Goal: Transaction & Acquisition: Purchase product/service

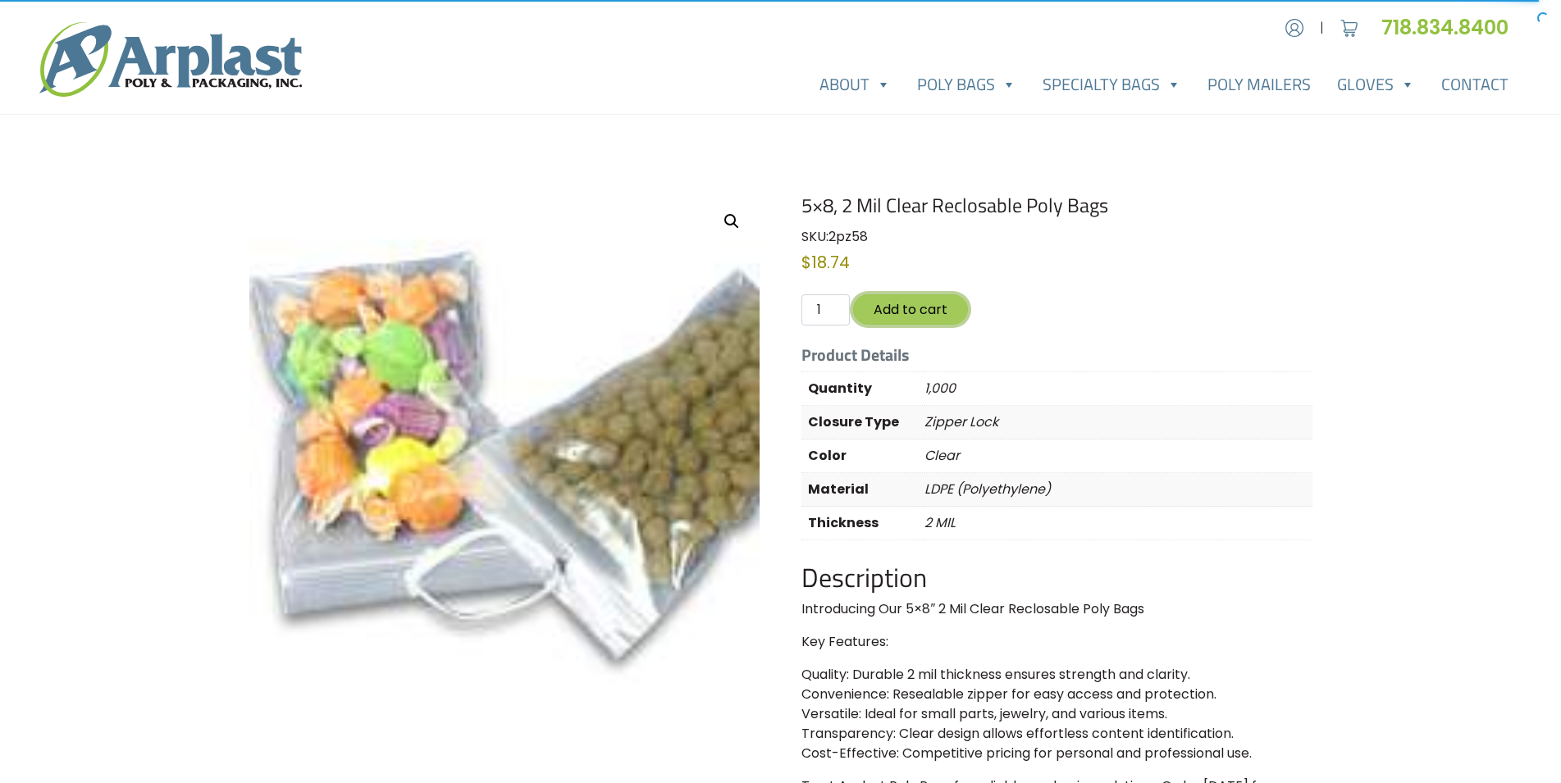
click at [915, 310] on button "Add to cart" at bounding box center [910, 309] width 115 height 30
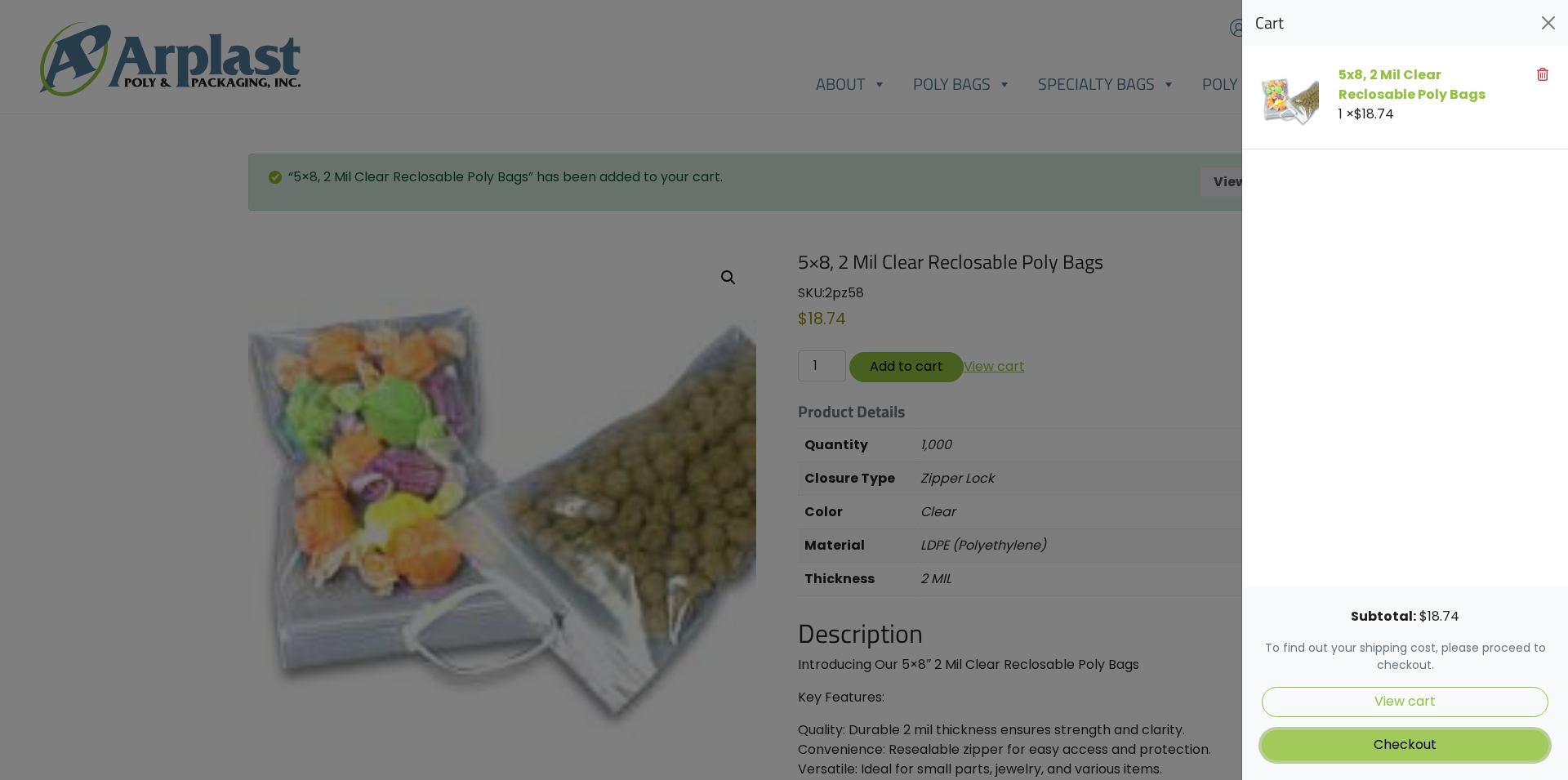
click at [1431, 744] on link "Checkout" at bounding box center [1405, 745] width 287 height 30
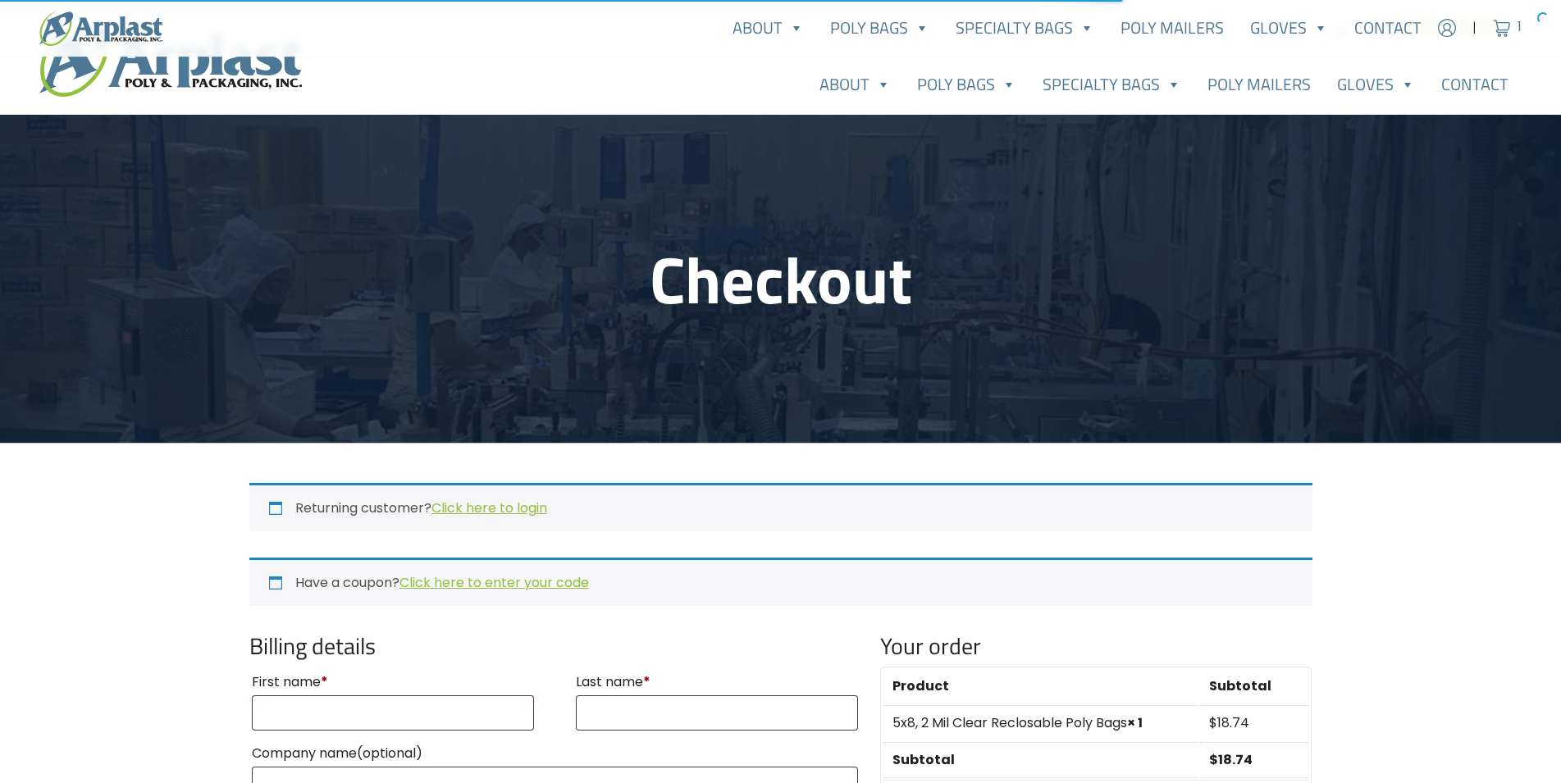
select select "NJ"
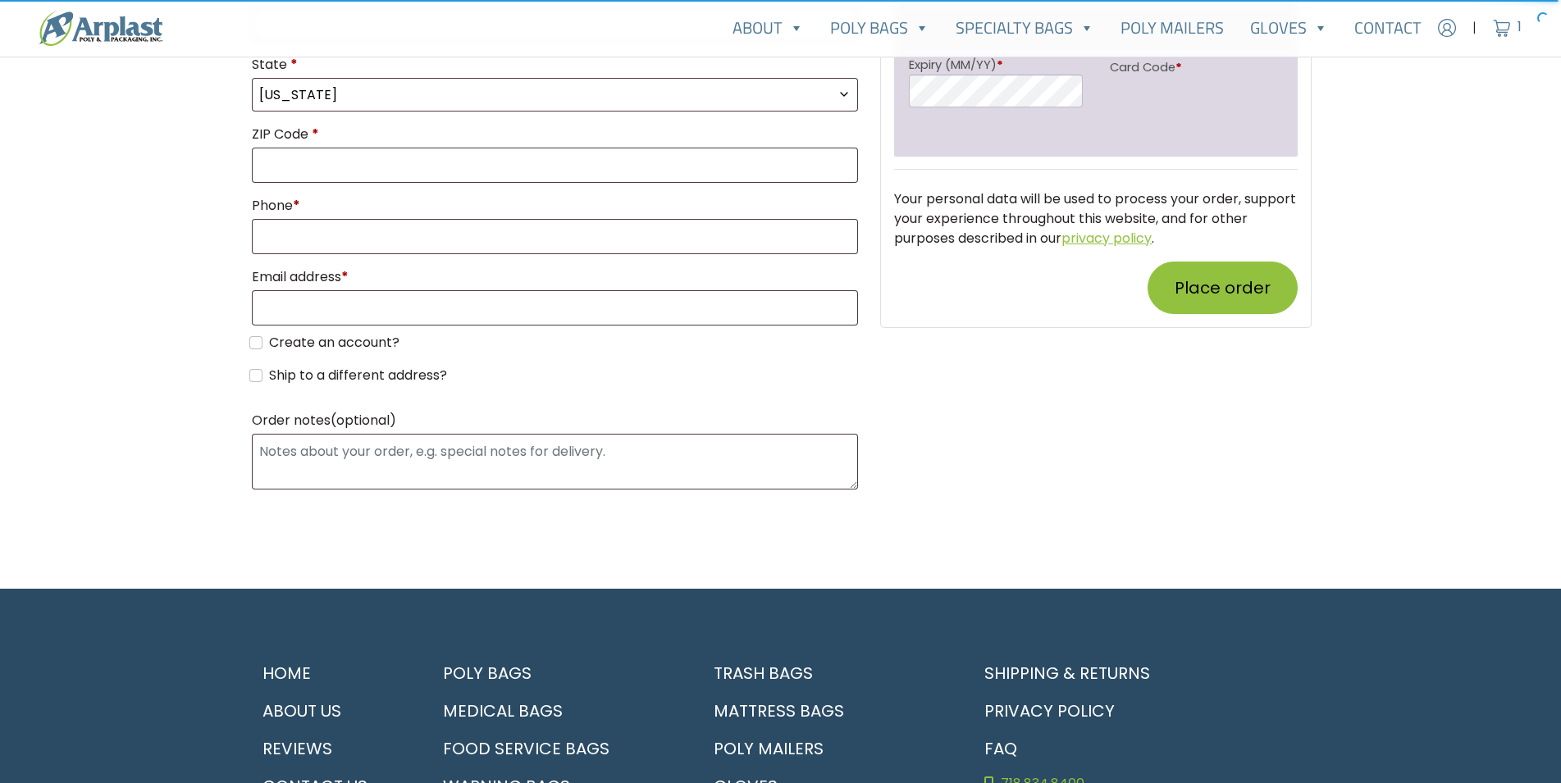
scroll to position [1088, 0]
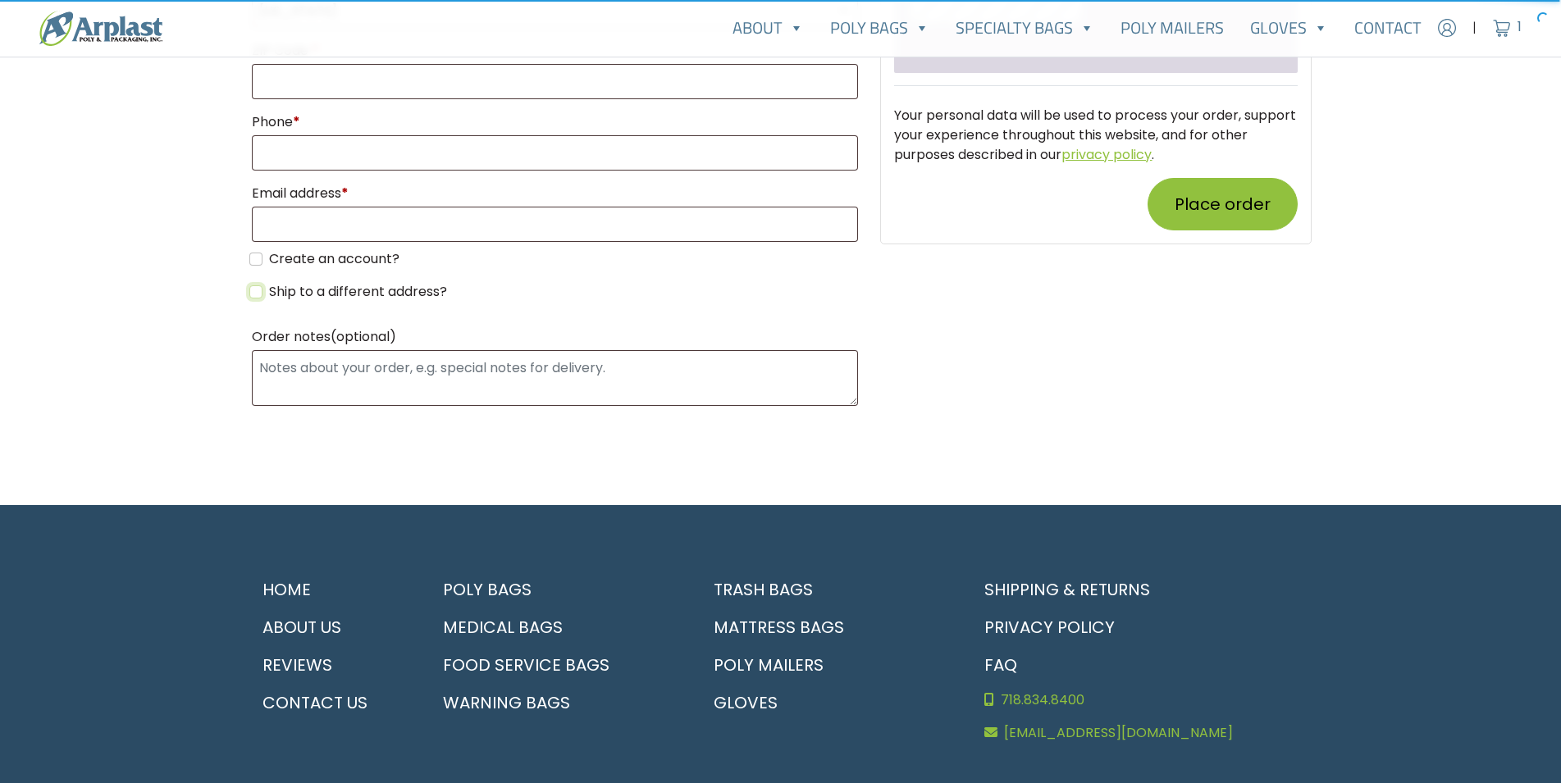
click at [255, 294] on input "Ship to a different address?" at bounding box center [255, 291] width 13 height 13
checkbox input "true"
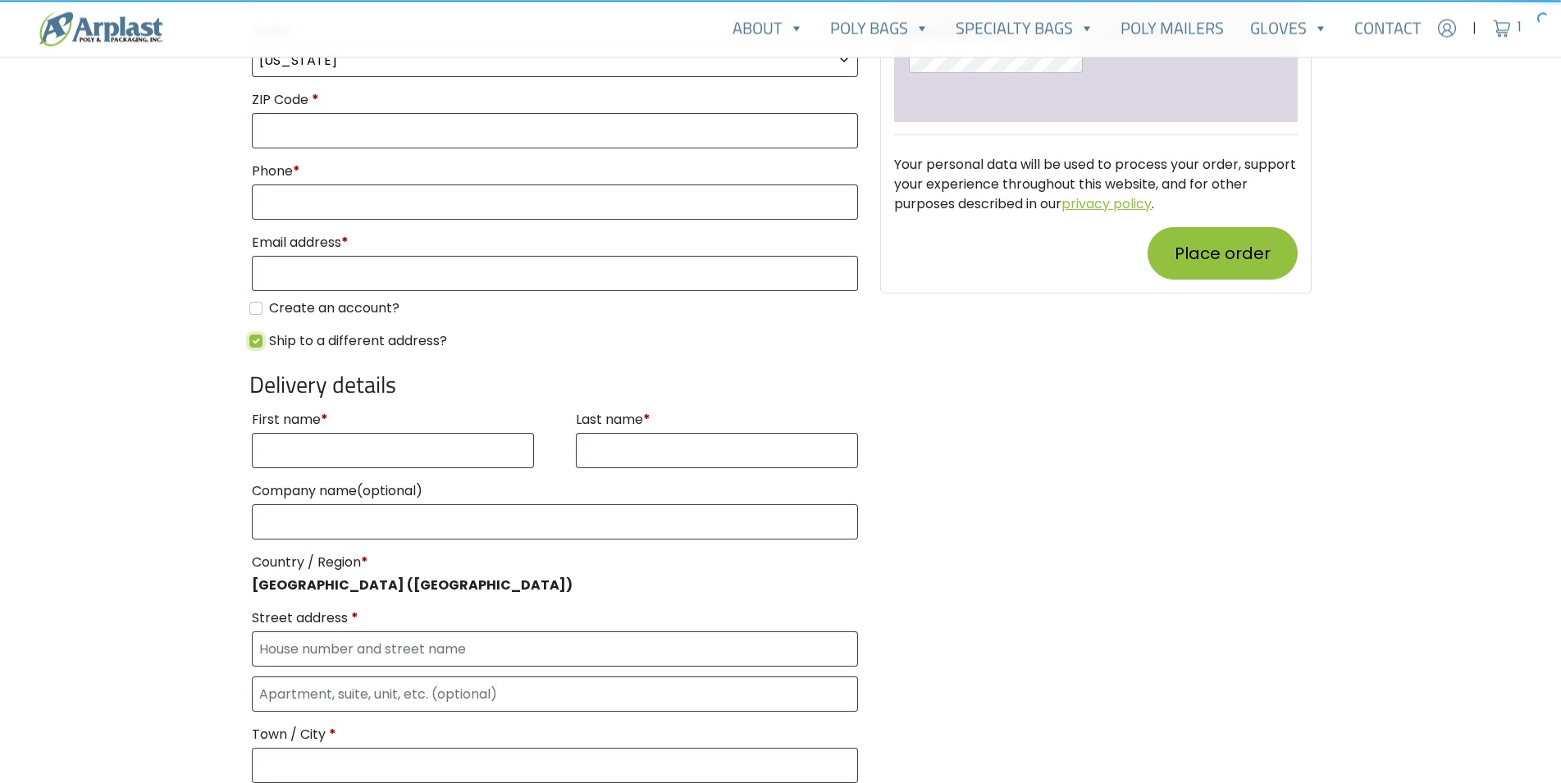
scroll to position [1004, 0]
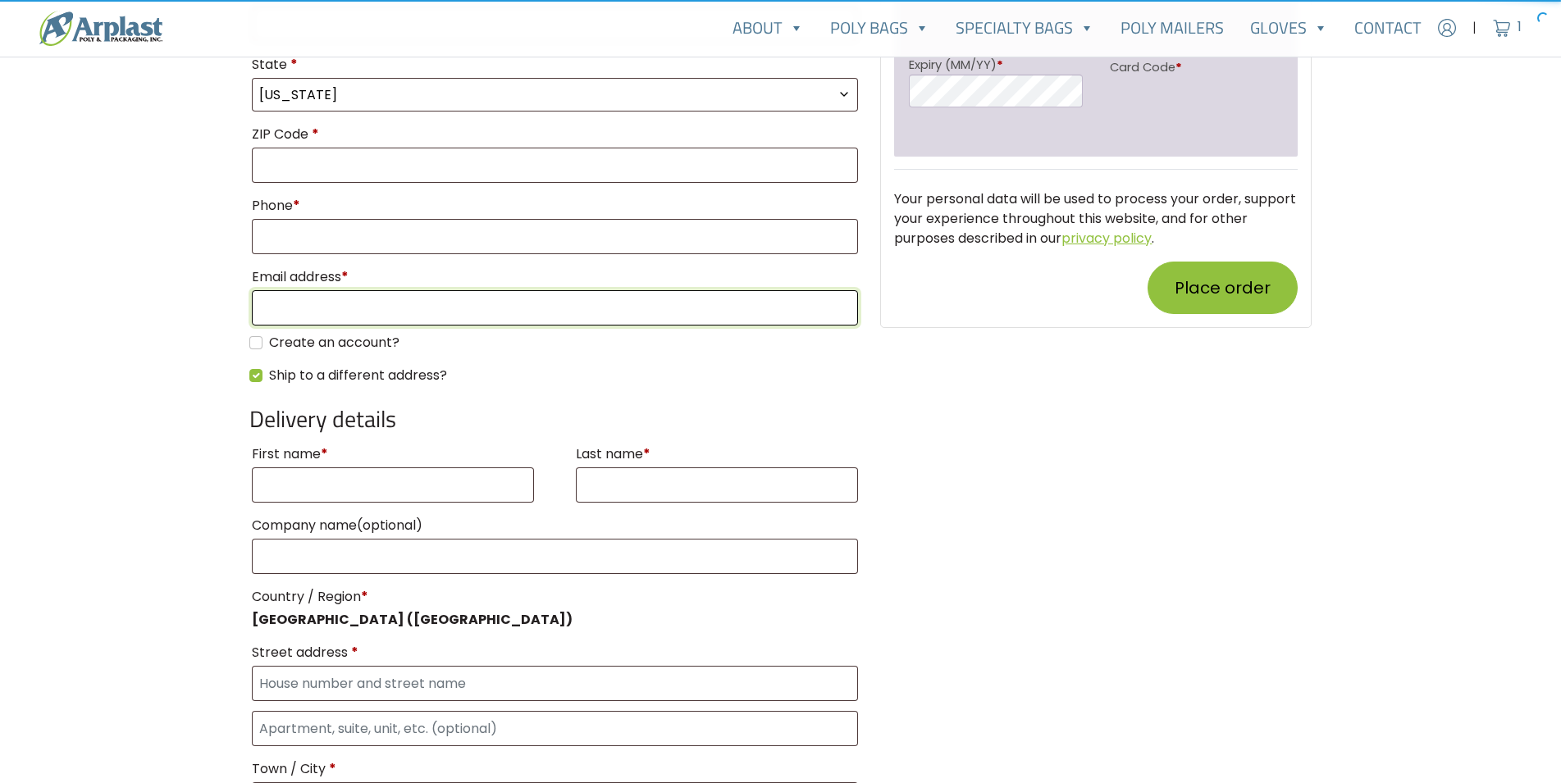
click at [267, 306] on input "Email address *" at bounding box center [555, 307] width 607 height 35
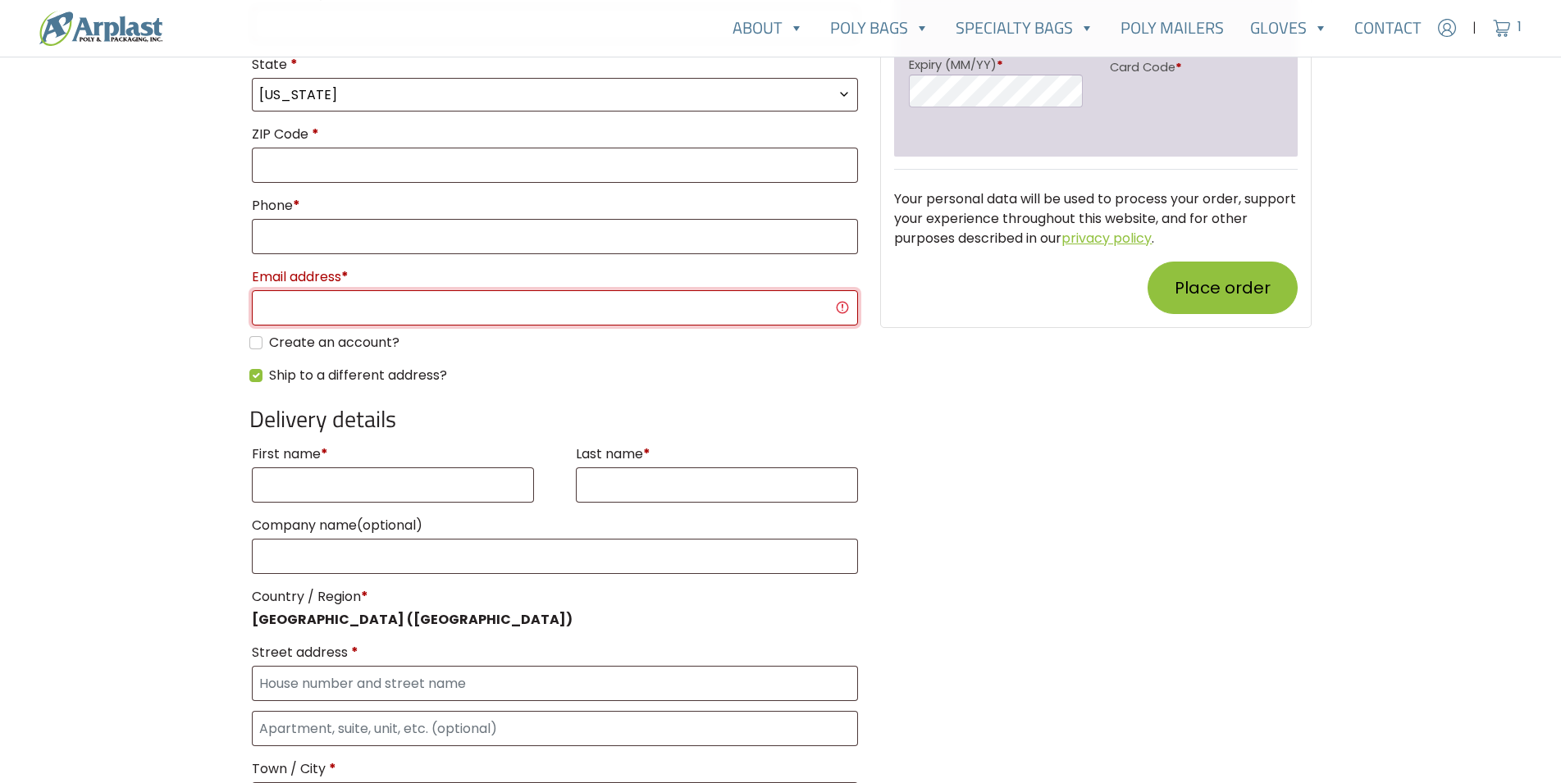
paste input "[PERSON_NAME][EMAIL_ADDRESS][DOMAIN_NAME] Amazon@3914"
drag, startPoint x: 591, startPoint y: 307, endPoint x: 657, endPoint y: 305, distance: 66.5
click at [657, 305] on input "[PERSON_NAME][EMAIL_ADDRESS][DOMAIN_NAME] Amazon@3914" at bounding box center [555, 307] width 607 height 35
click at [456, 309] on input "[PERSON_NAME][EMAIL_ADDRESS][DOMAIN_NAME]" at bounding box center [555, 307] width 607 height 35
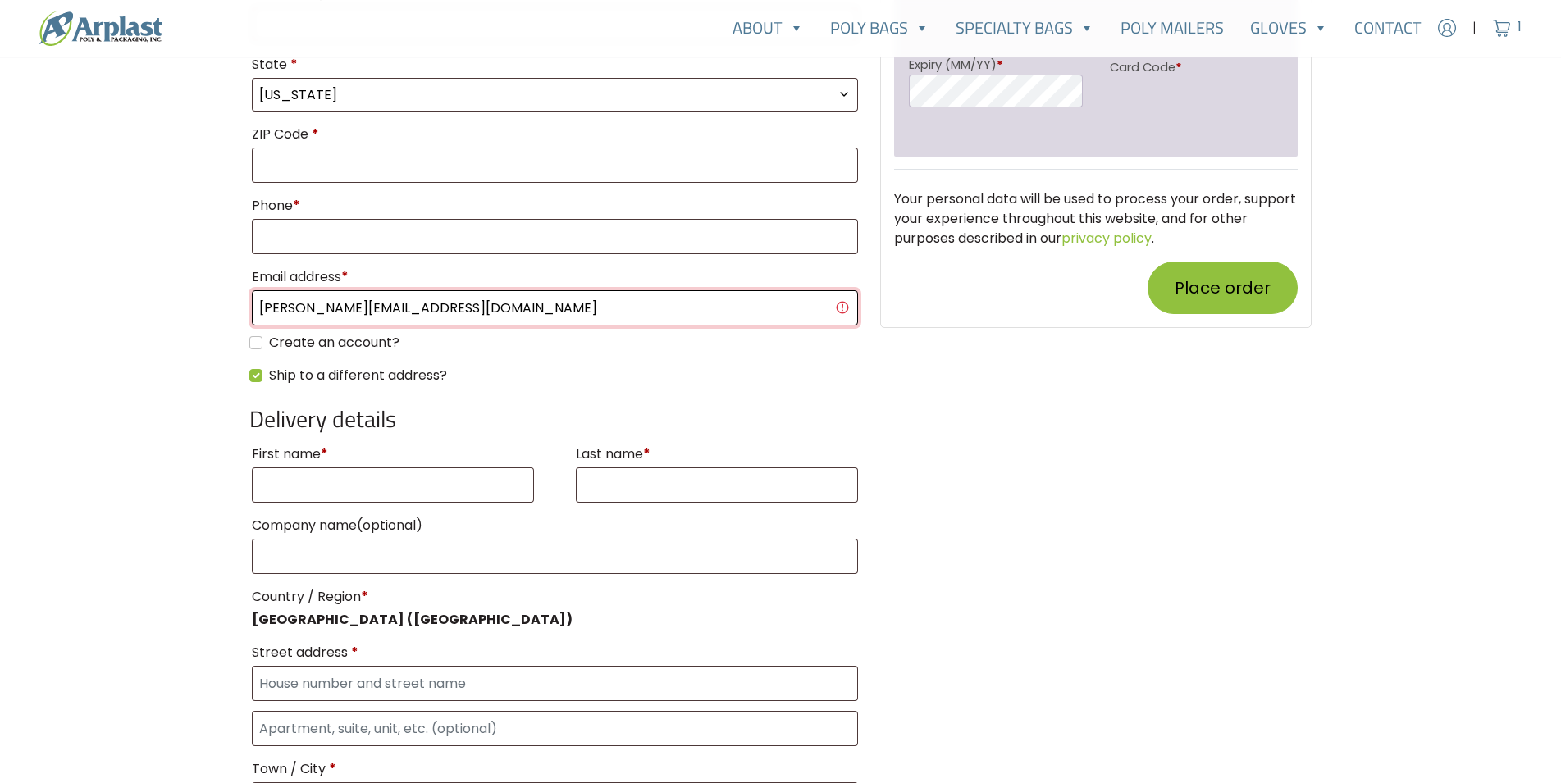
type input "[PERSON_NAME][EMAIL_ADDRESS][DOMAIN_NAME]"
click at [194, 362] on main "Checkout Returning customer? Click here to login If you have shopped with us be…" at bounding box center [780, 166] width 1561 height 2111
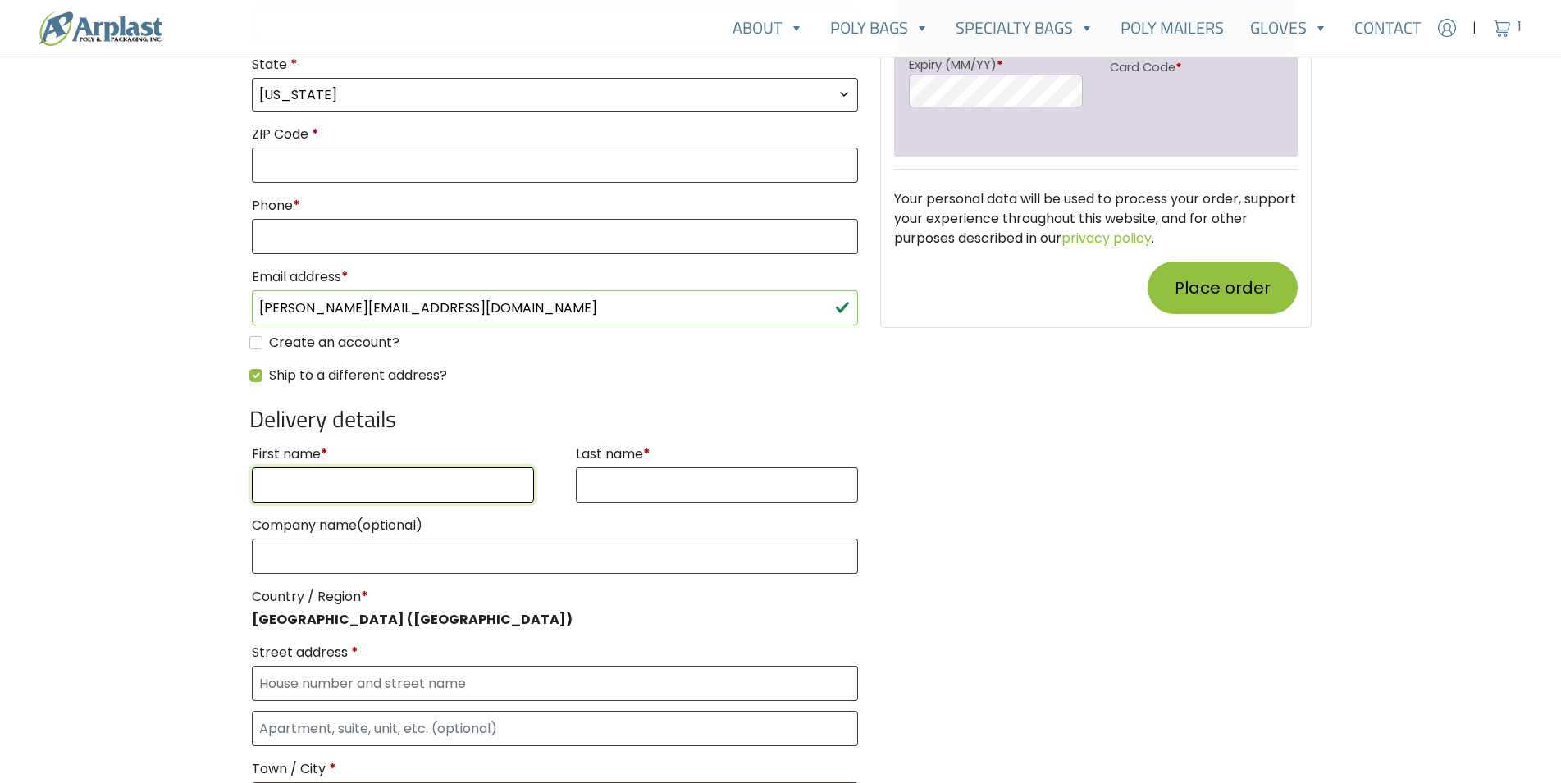
click at [280, 486] on input "First name *" at bounding box center [393, 485] width 283 height 35
paste input "[PERSON_NAME][EMAIL_ADDRESS][DOMAIN_NAME] Amazon@3914"
drag, startPoint x: 431, startPoint y: 486, endPoint x: 600, endPoint y: 489, distance: 168.2
click at [535, 489] on input "[PERSON_NAME][EMAIL_ADDRESS][DOMAIN_NAME] Amazon@3914" at bounding box center [393, 485] width 283 height 35
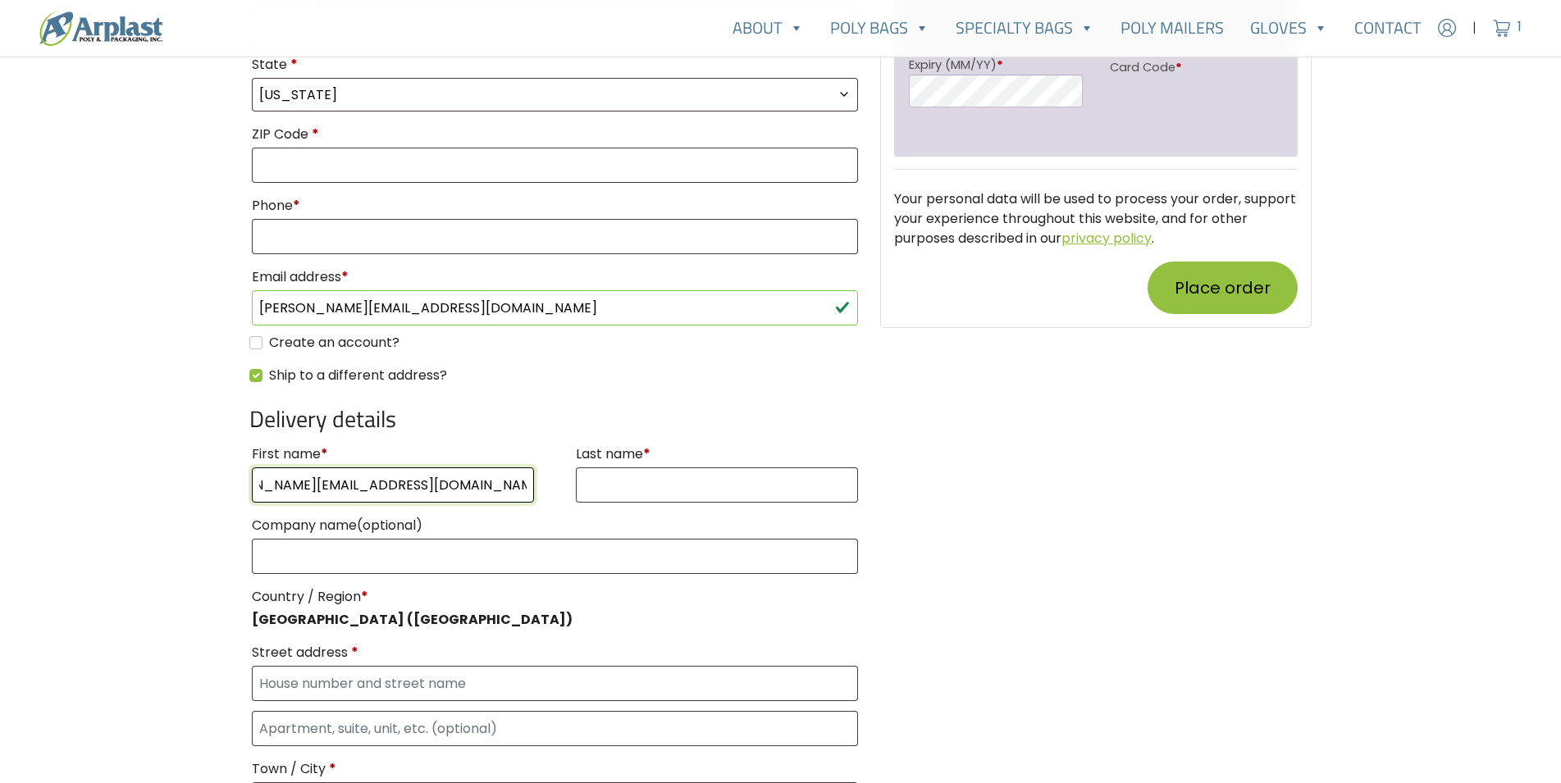
scroll to position [0, 0]
drag, startPoint x: 339, startPoint y: 486, endPoint x: 477, endPoint y: 476, distance: 139.0
click at [477, 476] on input "[PERSON_NAME][EMAIL_ADDRESS][DOMAIN_NAME]" at bounding box center [393, 485] width 283 height 35
drag, startPoint x: 305, startPoint y: 488, endPoint x: 373, endPoint y: 484, distance: 68.2
click at [373, 484] on input "[PERSON_NAME].herry" at bounding box center [393, 485] width 283 height 35
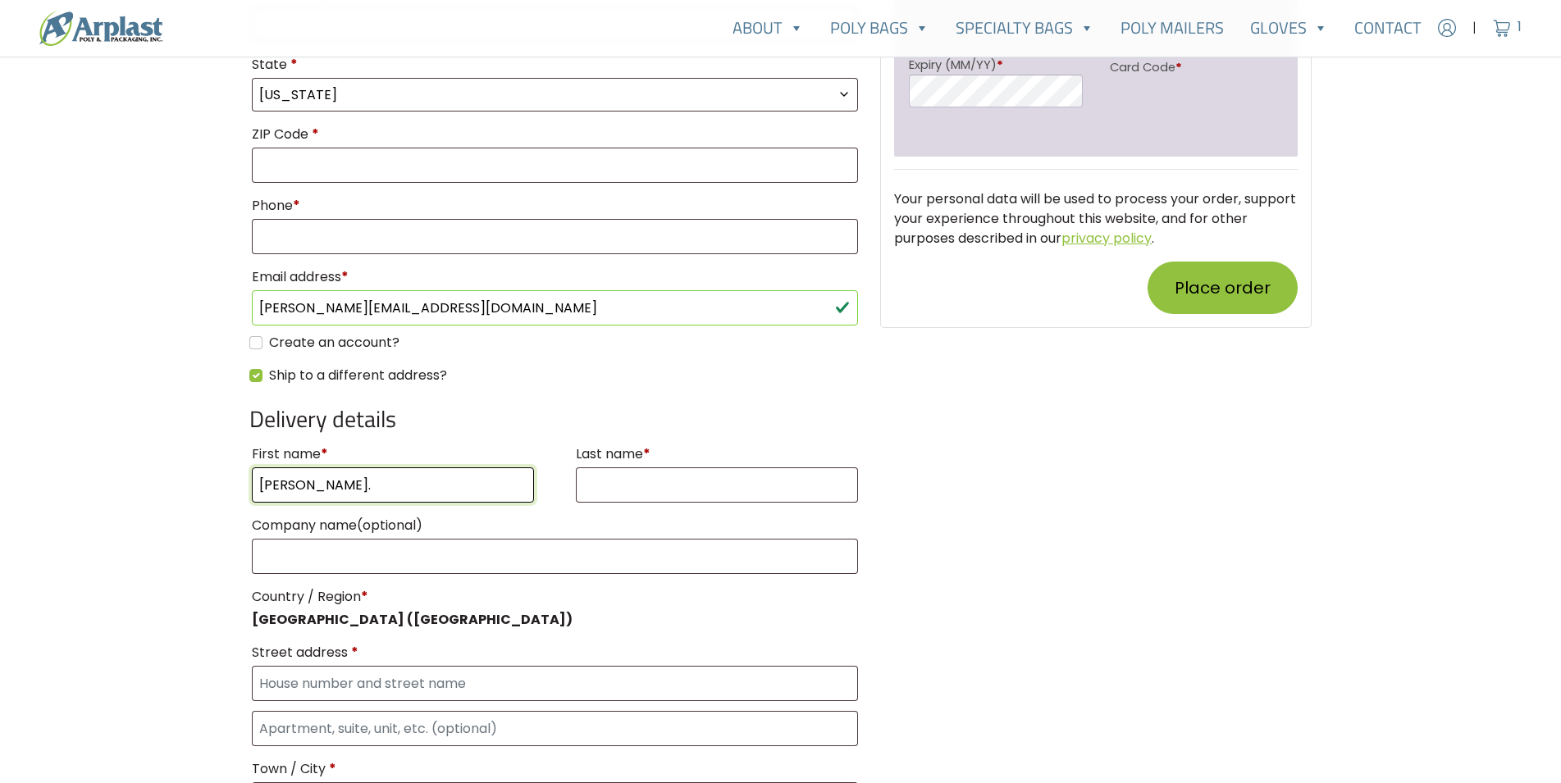
type input "[PERSON_NAME]."
click at [638, 477] on input "Last name *" at bounding box center [717, 485] width 283 height 35
paste input "herry"
type input "herry"
click at [308, 486] on input "[PERSON_NAME]." at bounding box center [393, 485] width 283 height 35
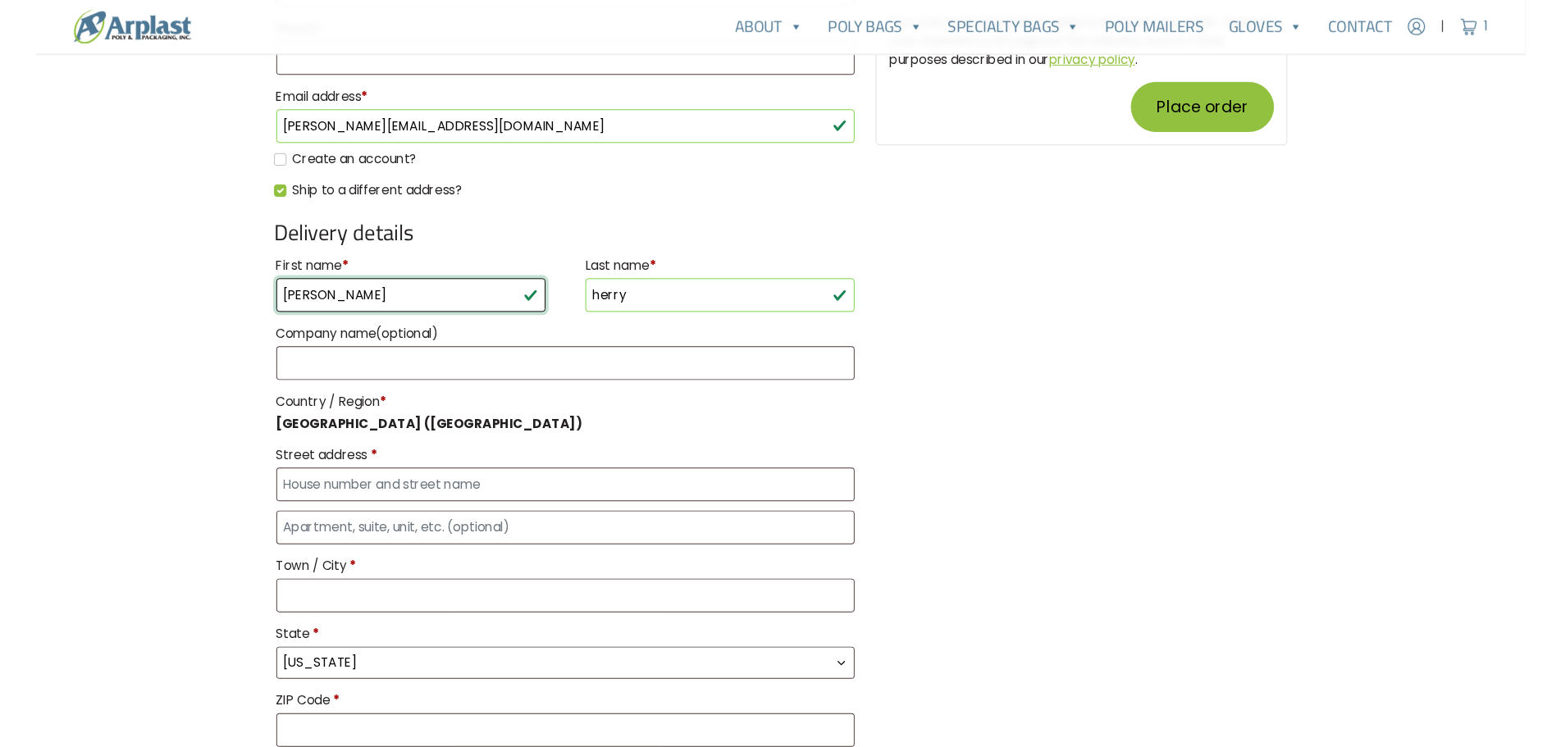
scroll to position [1255, 0]
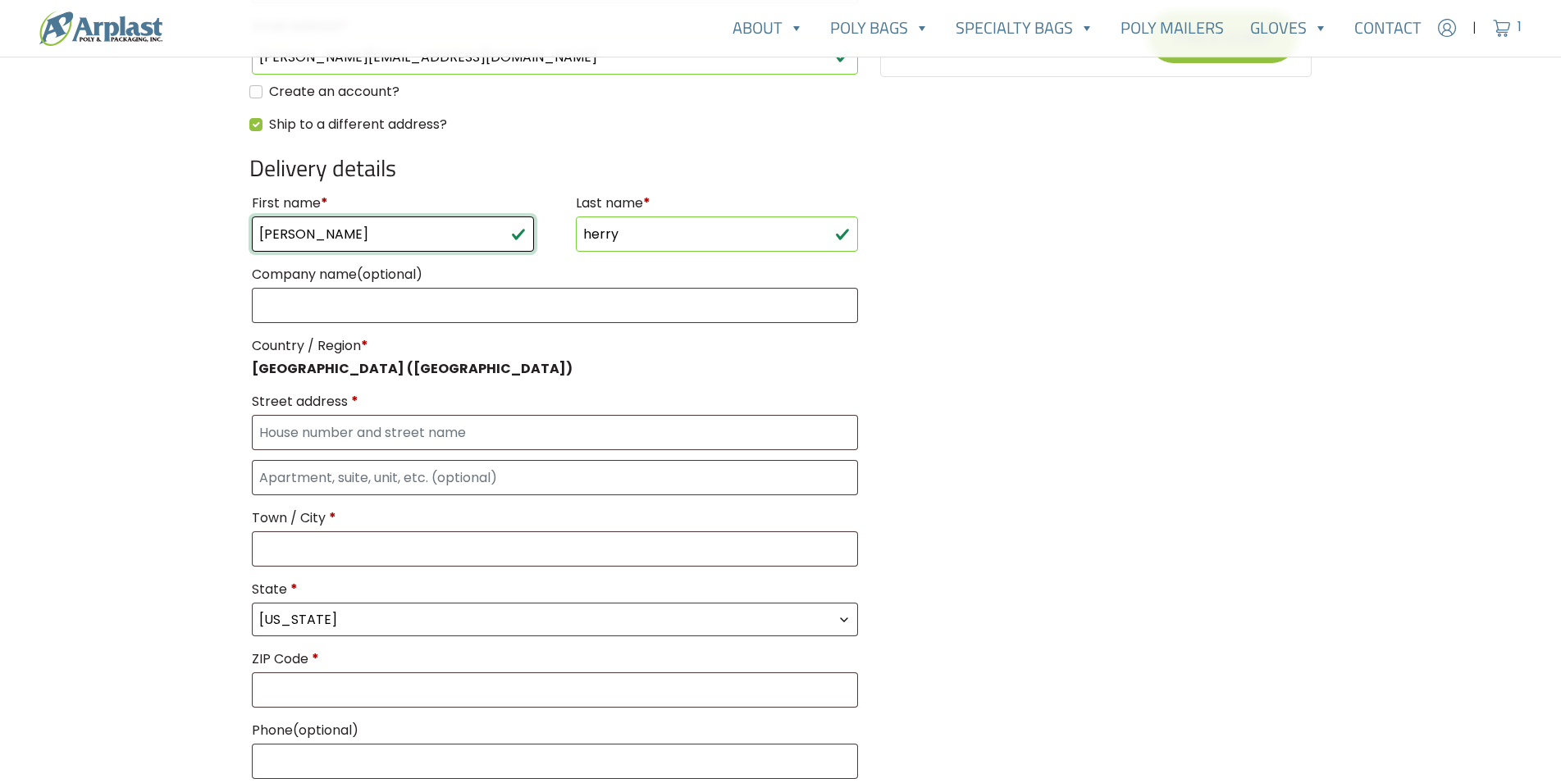
type input "[PERSON_NAME]"
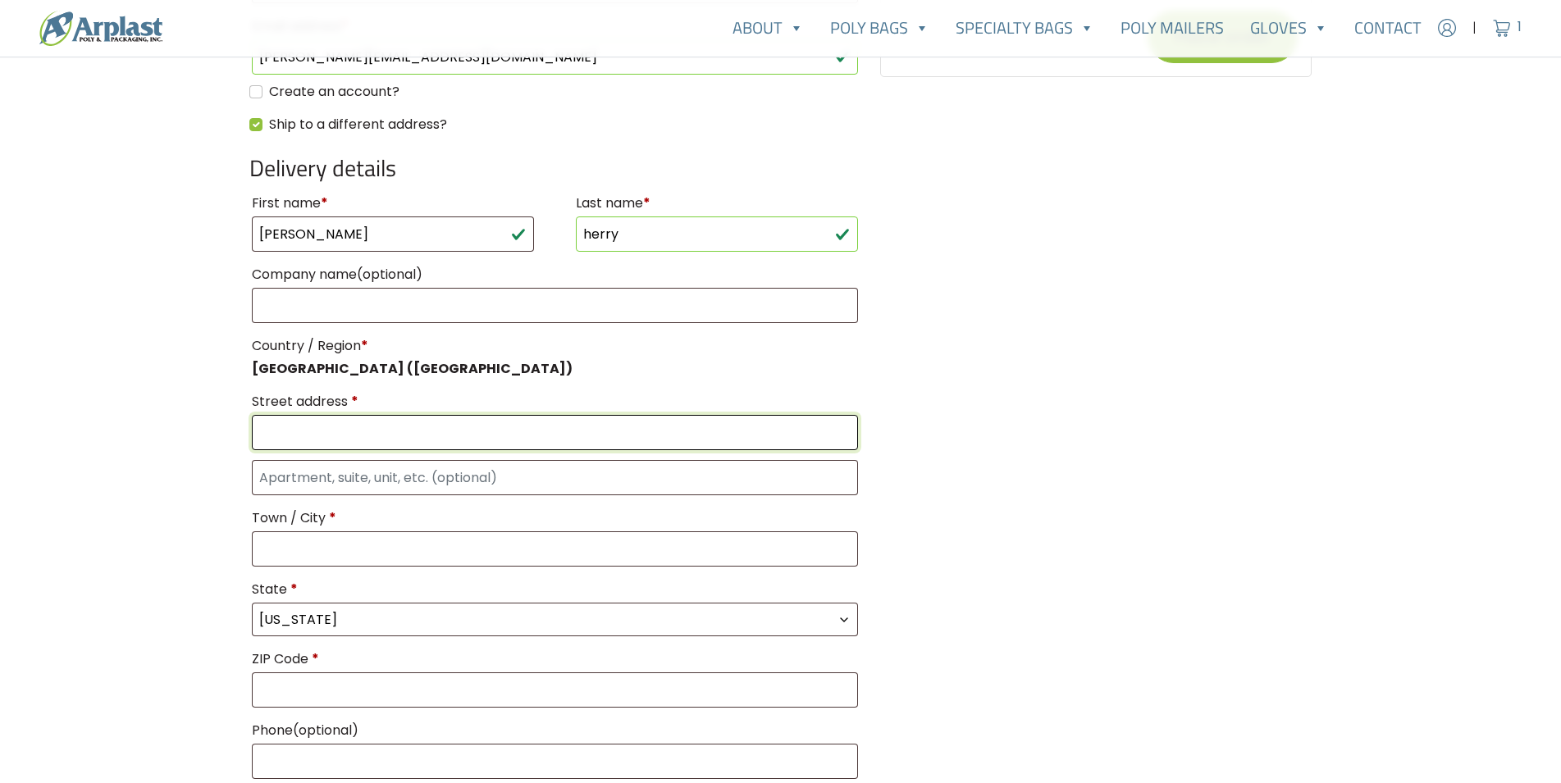
click at [294, 450] on input "Street address *" at bounding box center [555, 432] width 607 height 35
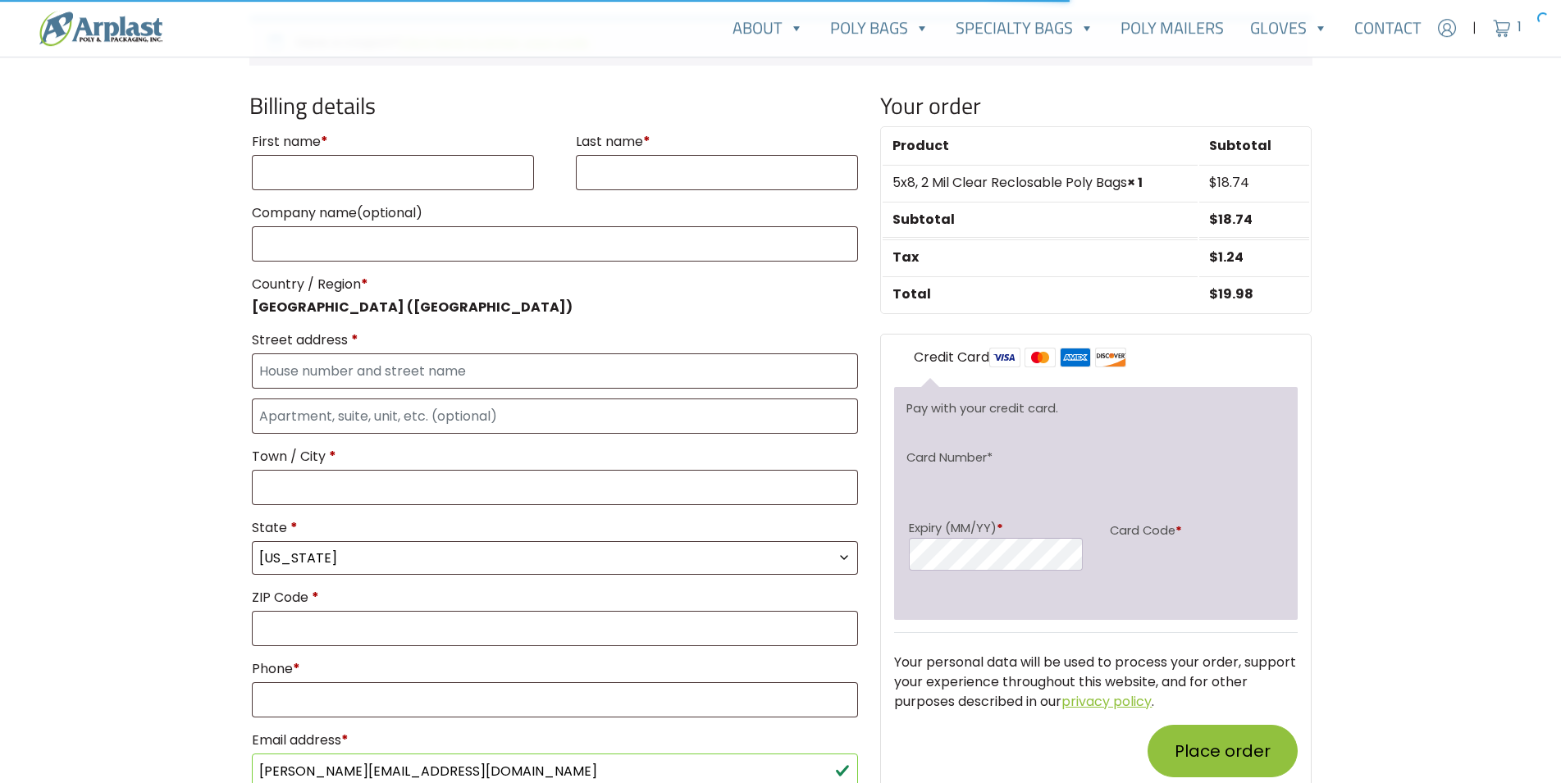
scroll to position [502, 0]
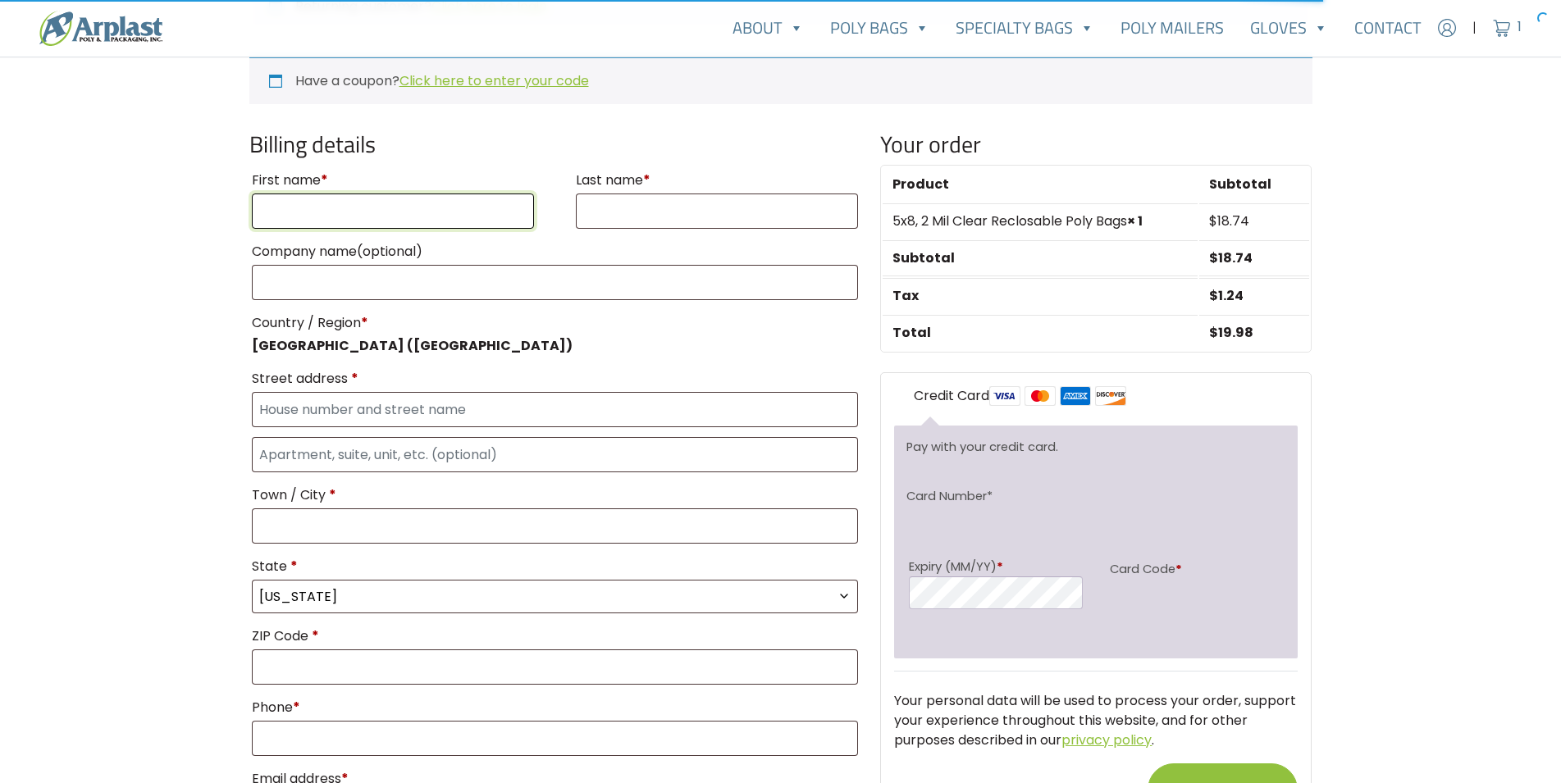
click at [267, 203] on input "First name *" at bounding box center [393, 211] width 283 height 35
paste input "[PERSON_NAME]"
drag, startPoint x: 313, startPoint y: 212, endPoint x: 435, endPoint y: 212, distance: 122.2
click at [435, 212] on input "[PERSON_NAME]" at bounding box center [393, 211] width 283 height 35
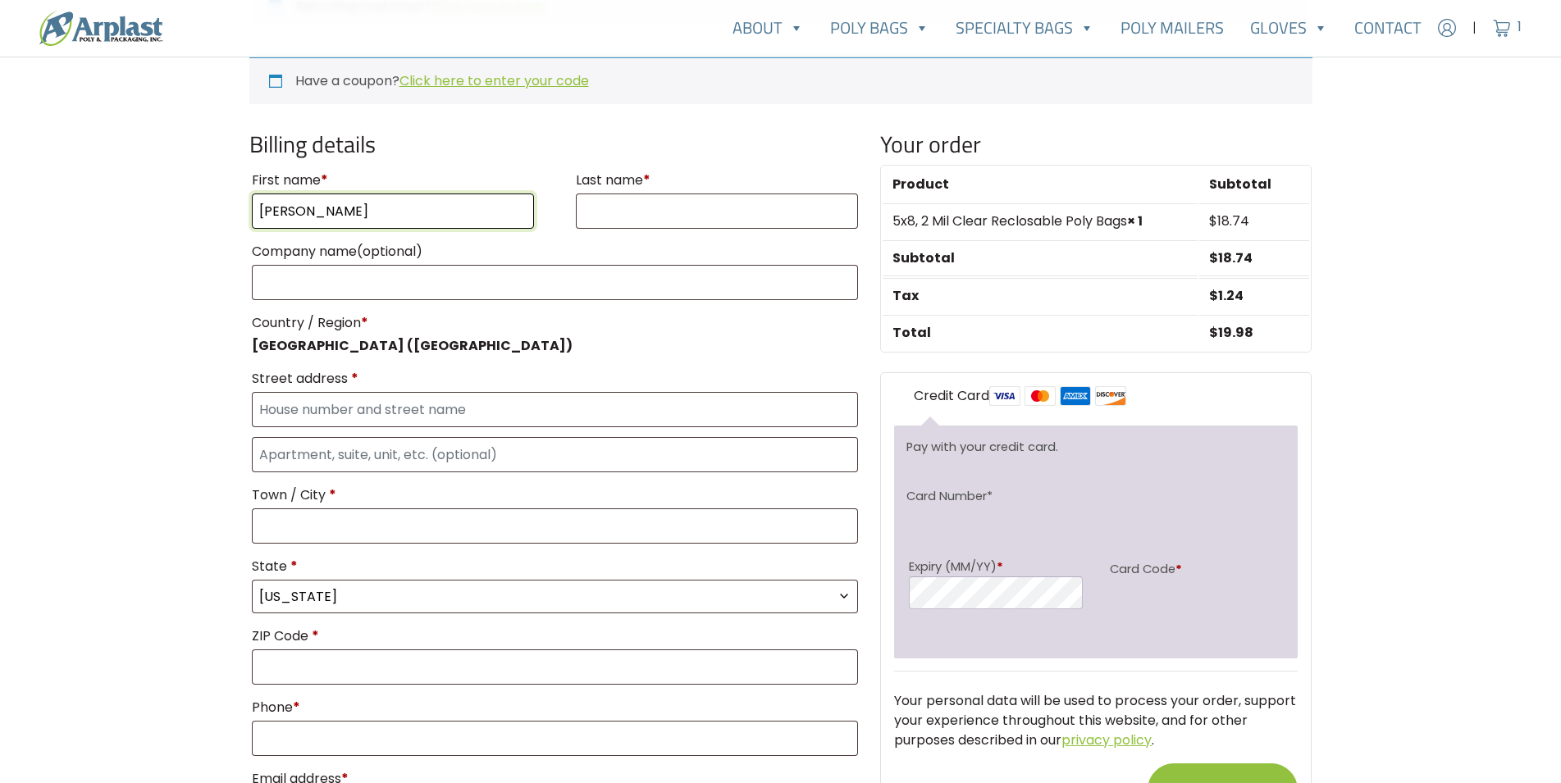
type input "[PERSON_NAME]"
click at [645, 223] on input "Last name *" at bounding box center [717, 211] width 283 height 35
paste input "J Barchyshyn"
type input "J Barchyshyn"
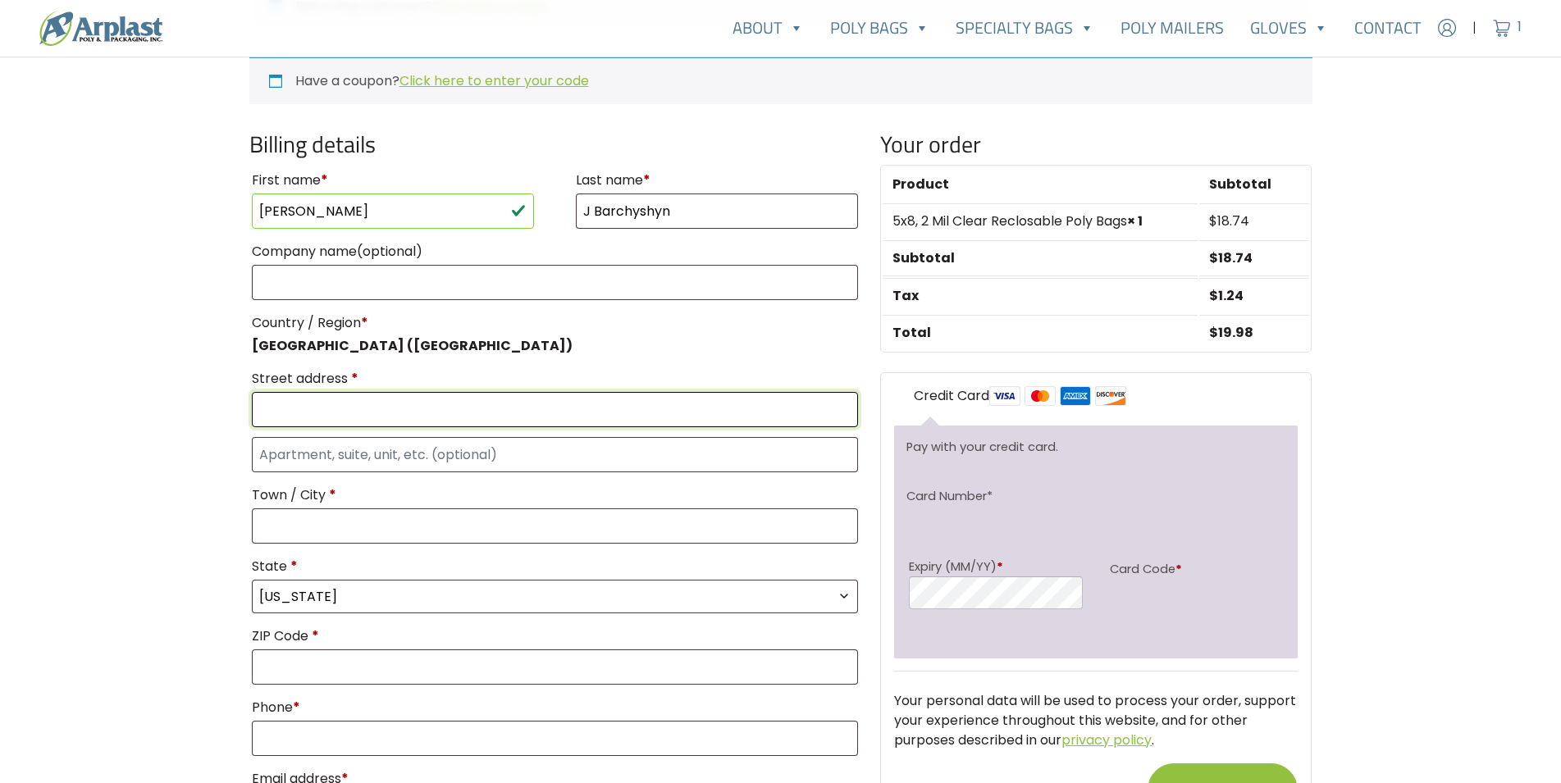
click at [294, 409] on input "Street address *" at bounding box center [555, 409] width 607 height 35
paste input "[STREET_ADDRESS]"
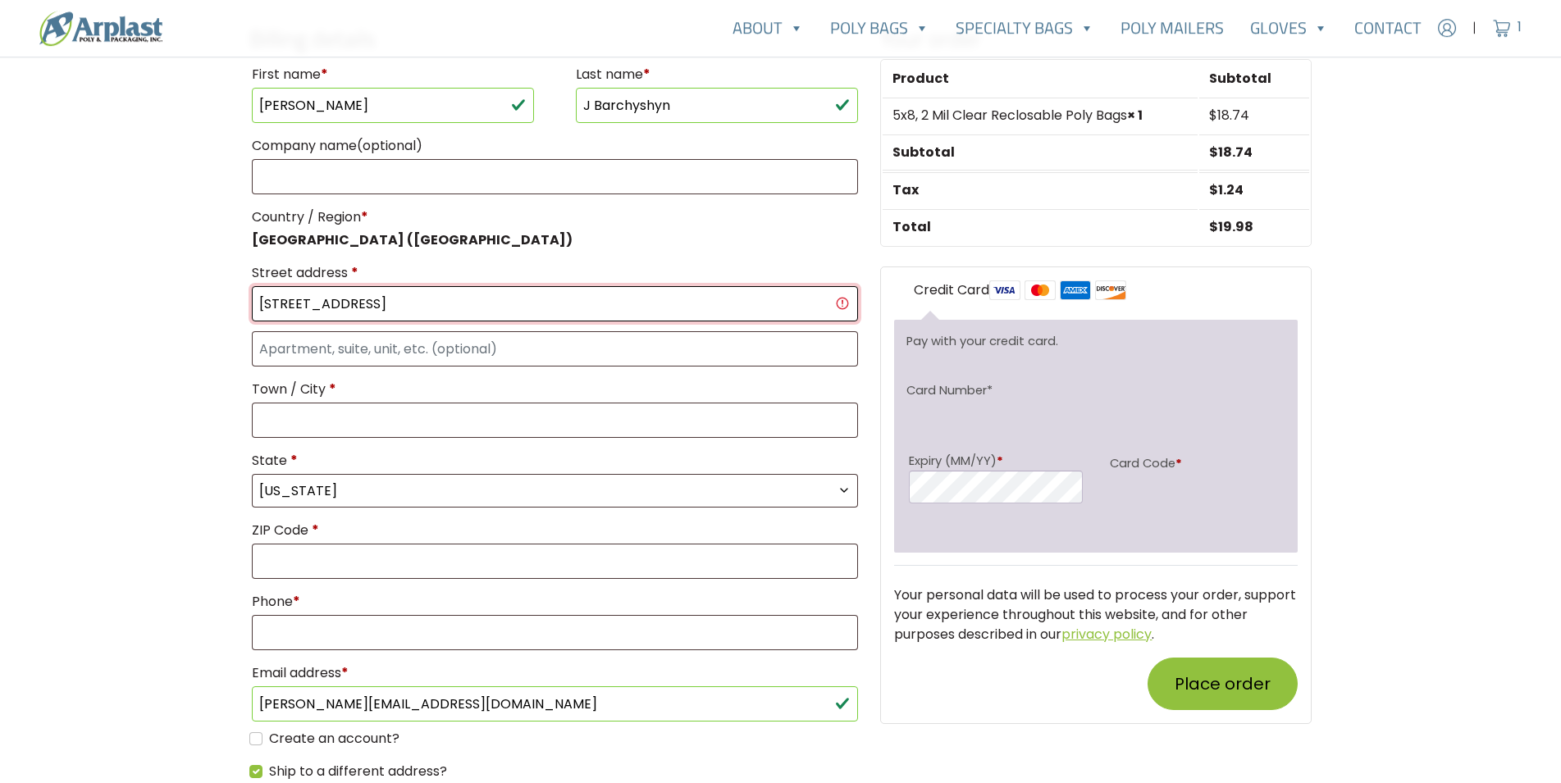
scroll to position [669, 0]
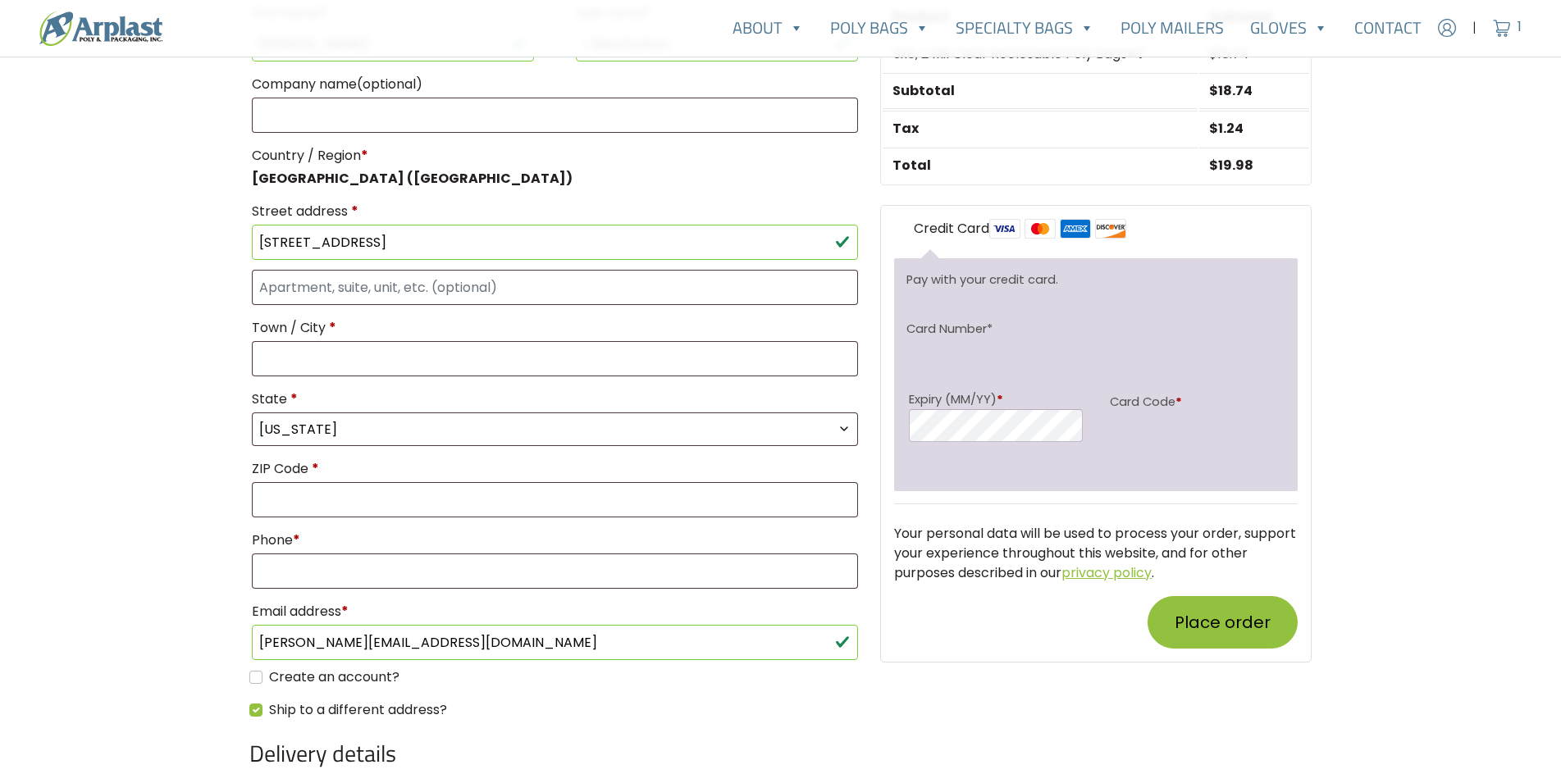
type input "[STREET_ADDRESS]"
type input "Davie"
type input "33325"
select select "FL"
select select "NJ"
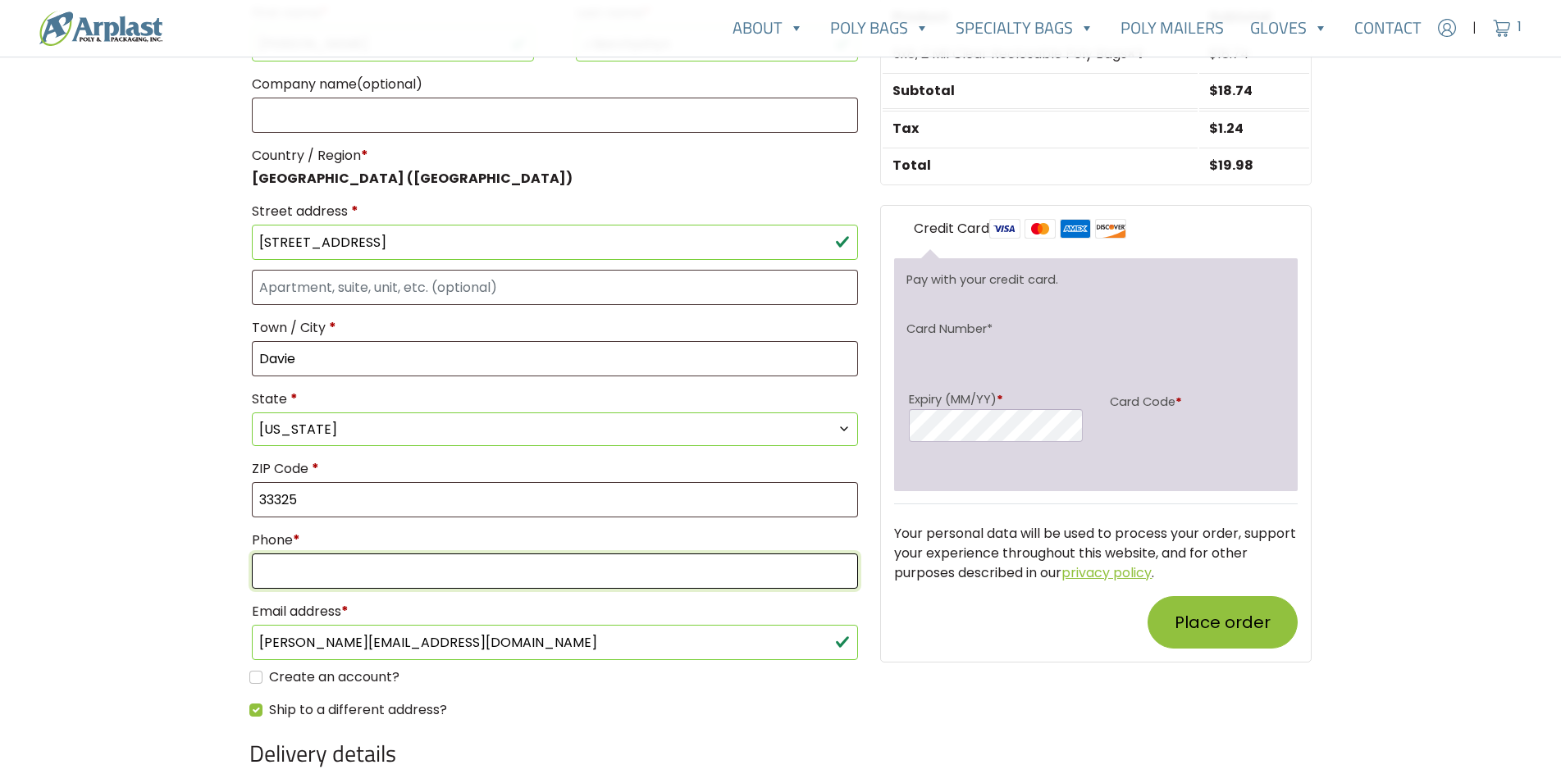
click at [285, 573] on input "Phone *" at bounding box center [555, 571] width 607 height 35
type input "+"
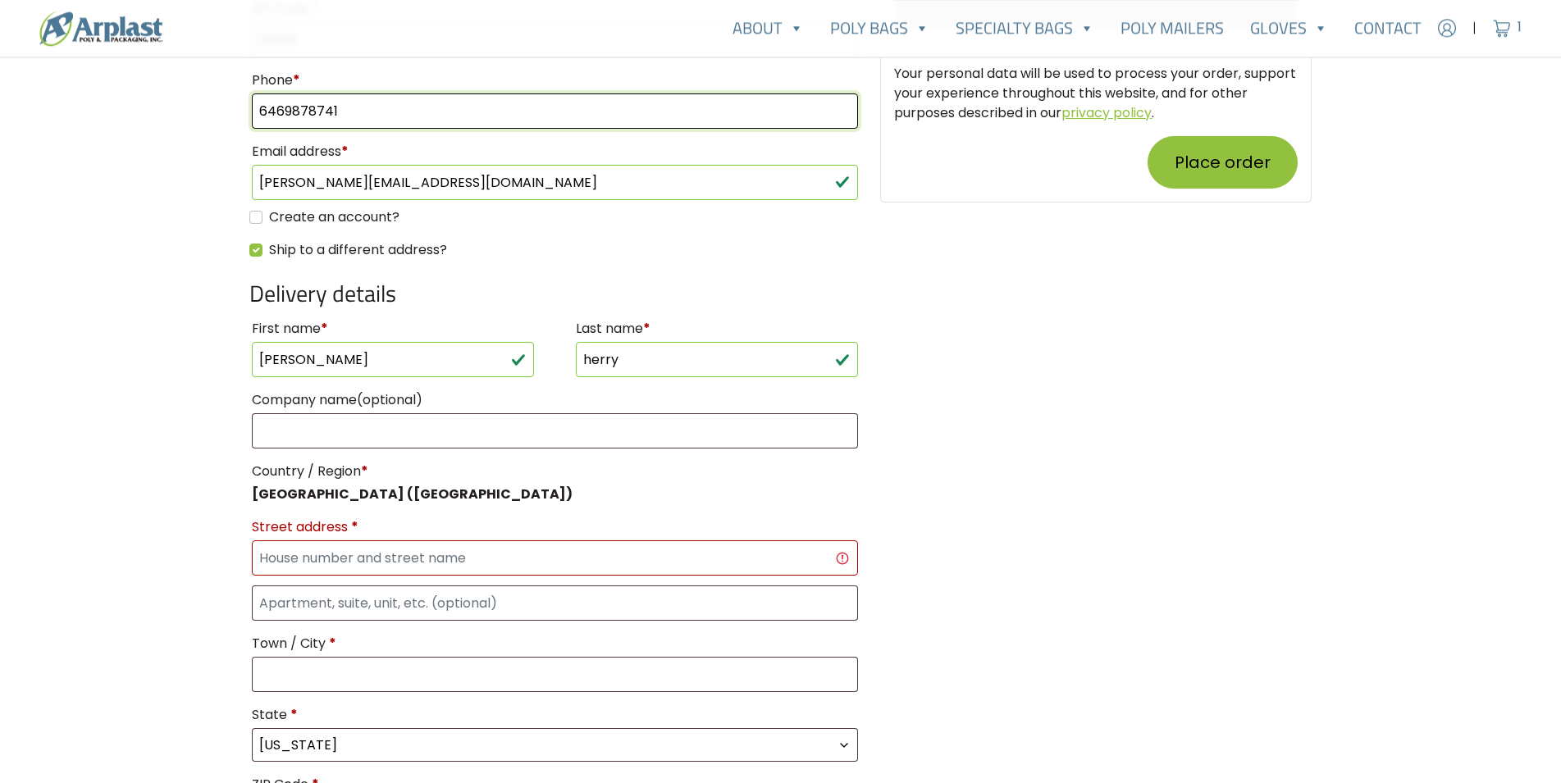
scroll to position [1171, 0]
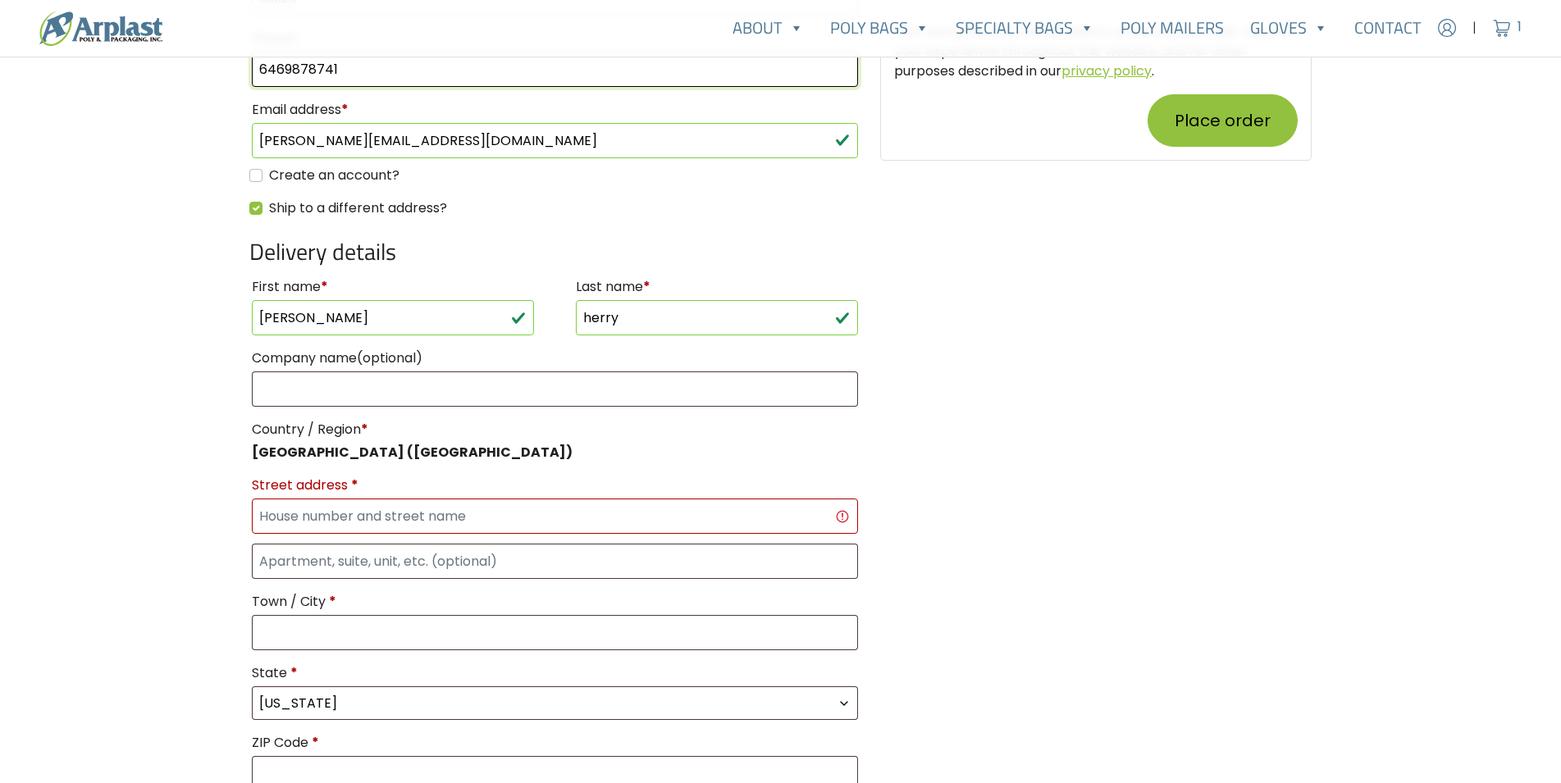
type input "6469878741"
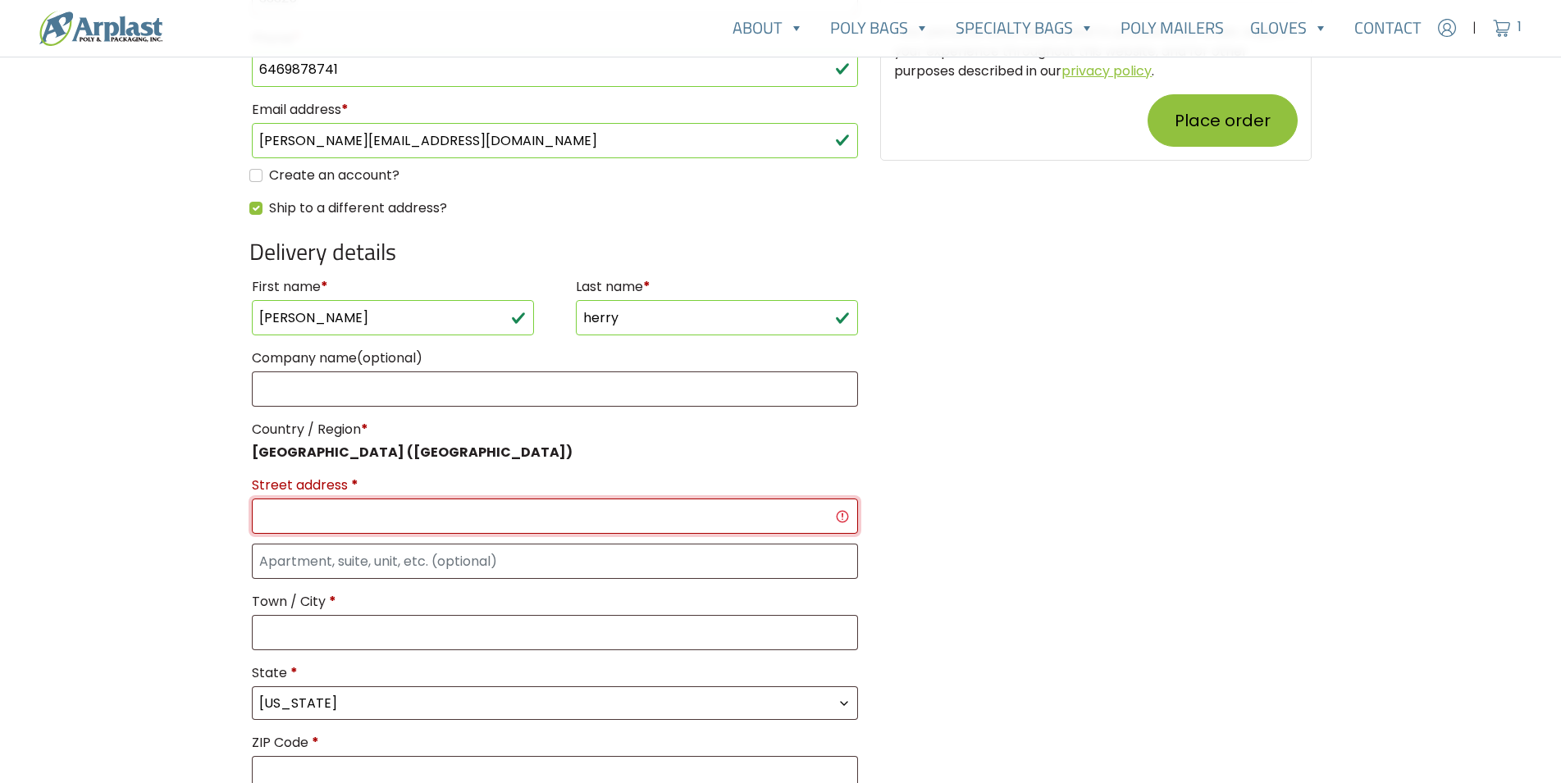
click at [281, 522] on input "Street address *" at bounding box center [555, 516] width 607 height 35
paste input "[STREET_ADDRESS]"
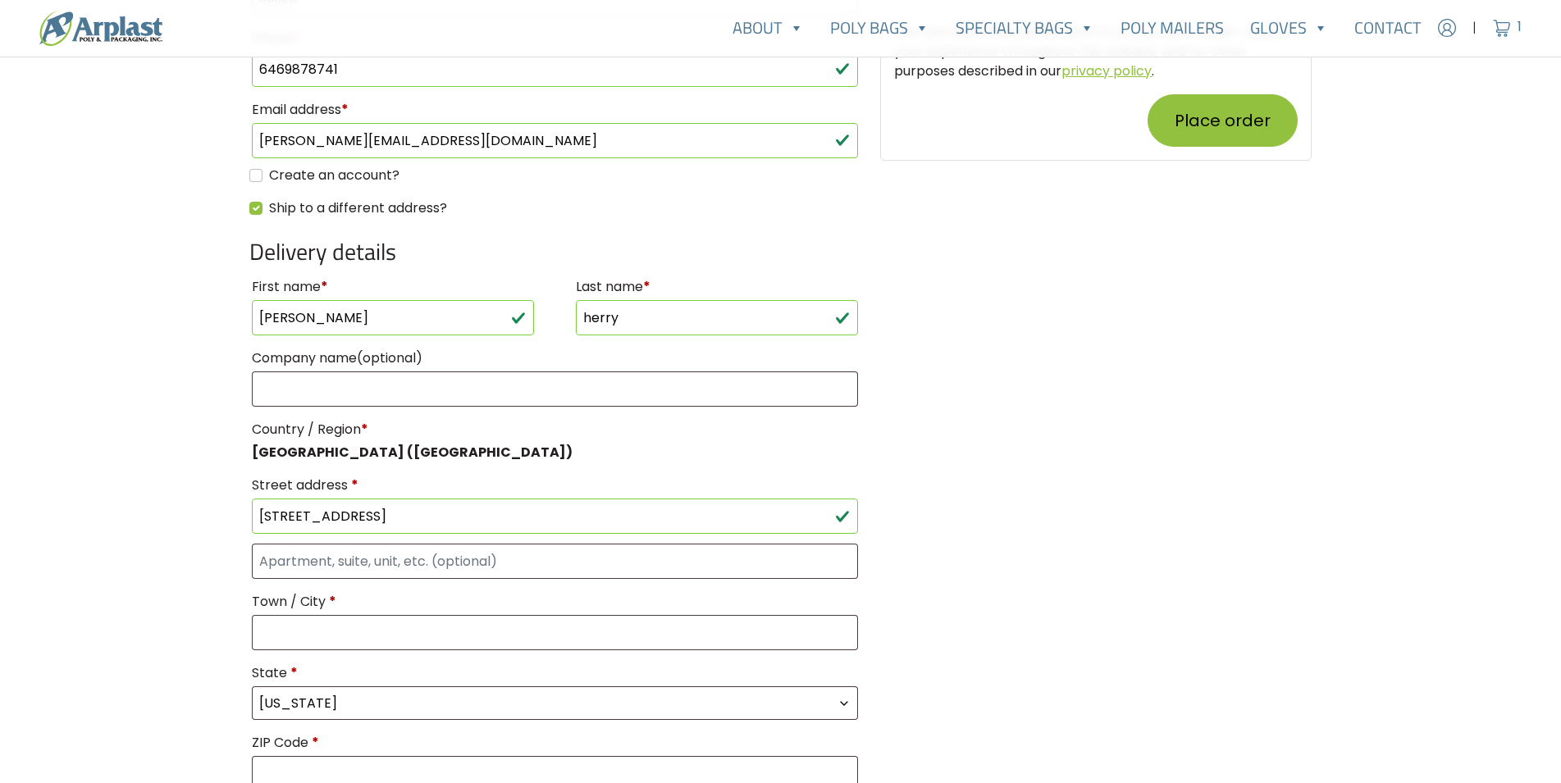
type input "[STREET_ADDRESS]"
type input "Port Jervis"
type input "12771"
select select "FL"
select select "NY"
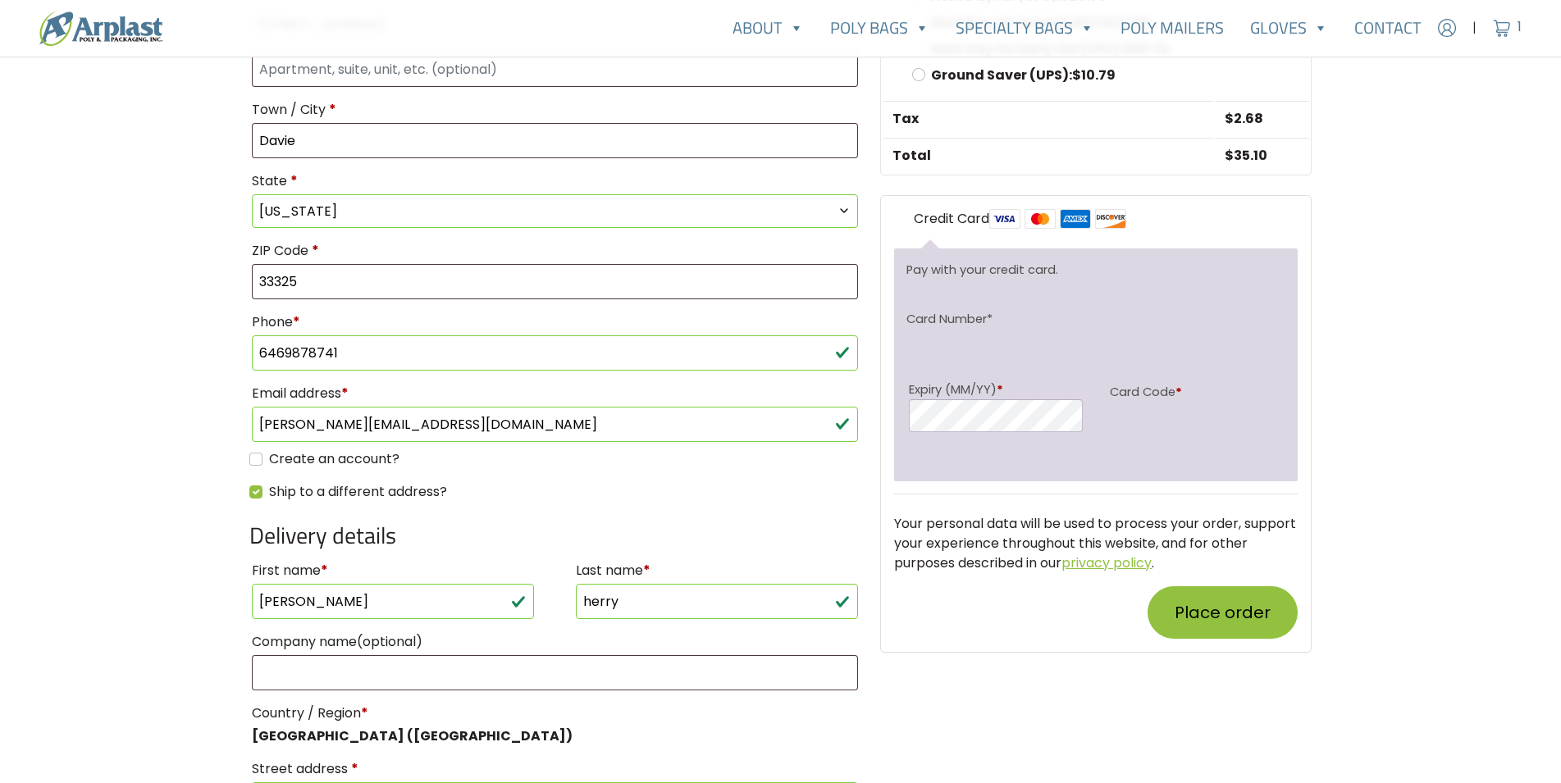
scroll to position [920, 0]
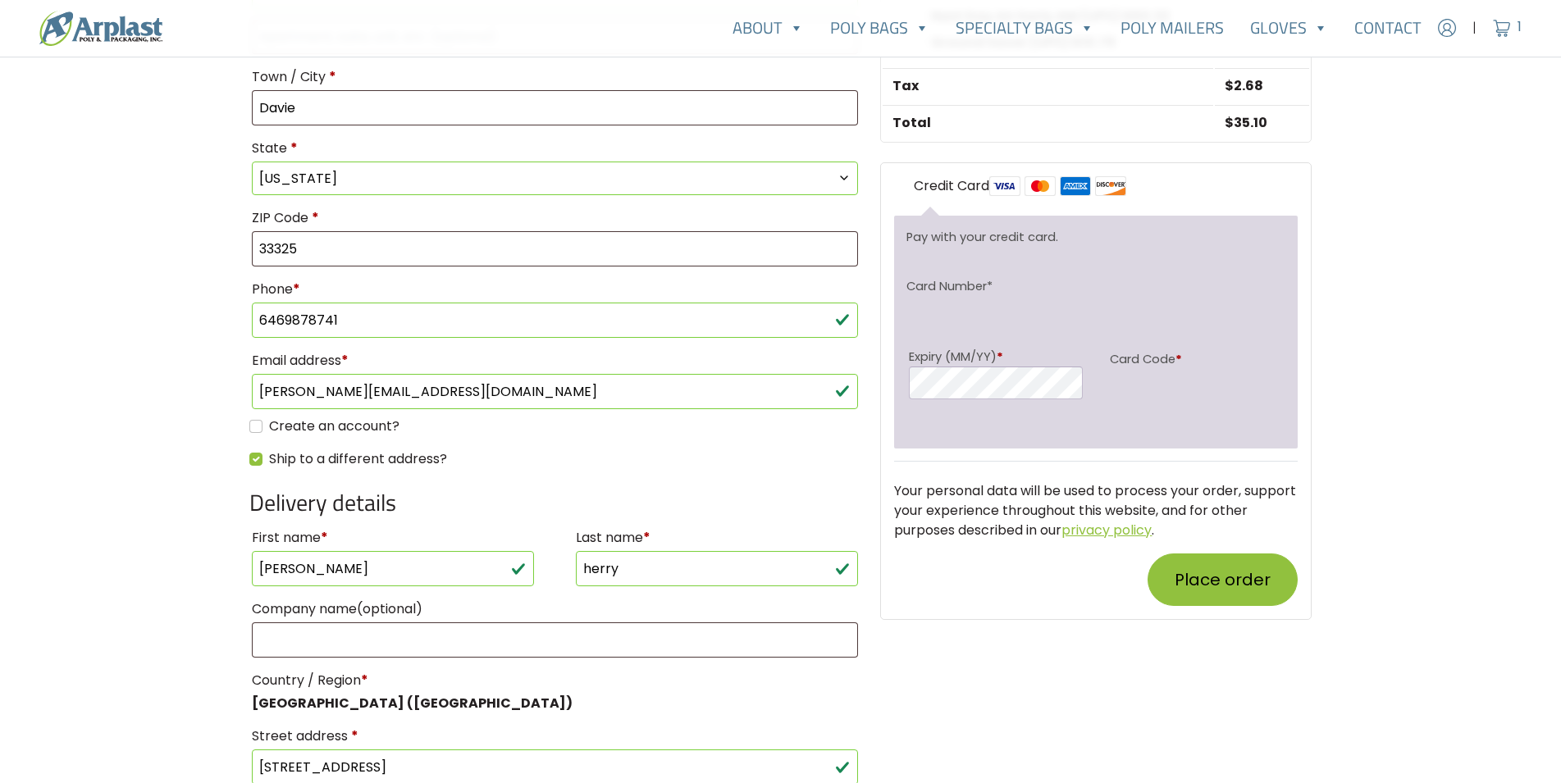
click at [1142, 658] on div "Your order Product Subtotal 5x8, 2 Mil Clear Reclosable Poly Bags × 1 $ 18.74 S…" at bounding box center [1095, 475] width 451 height 1527
click at [1223, 595] on button "Place order" at bounding box center [1223, 580] width 150 height 52
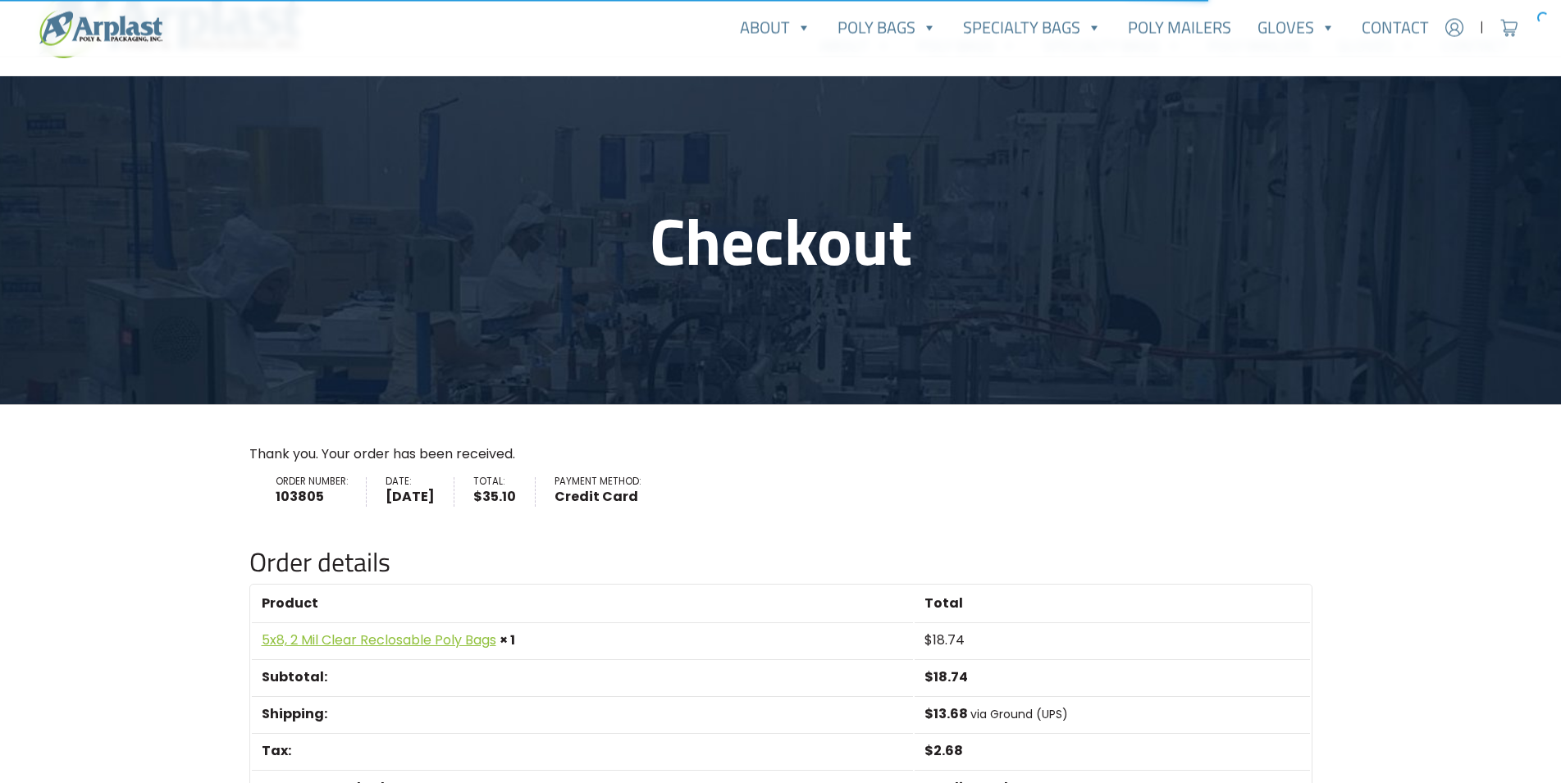
scroll to position [167, 0]
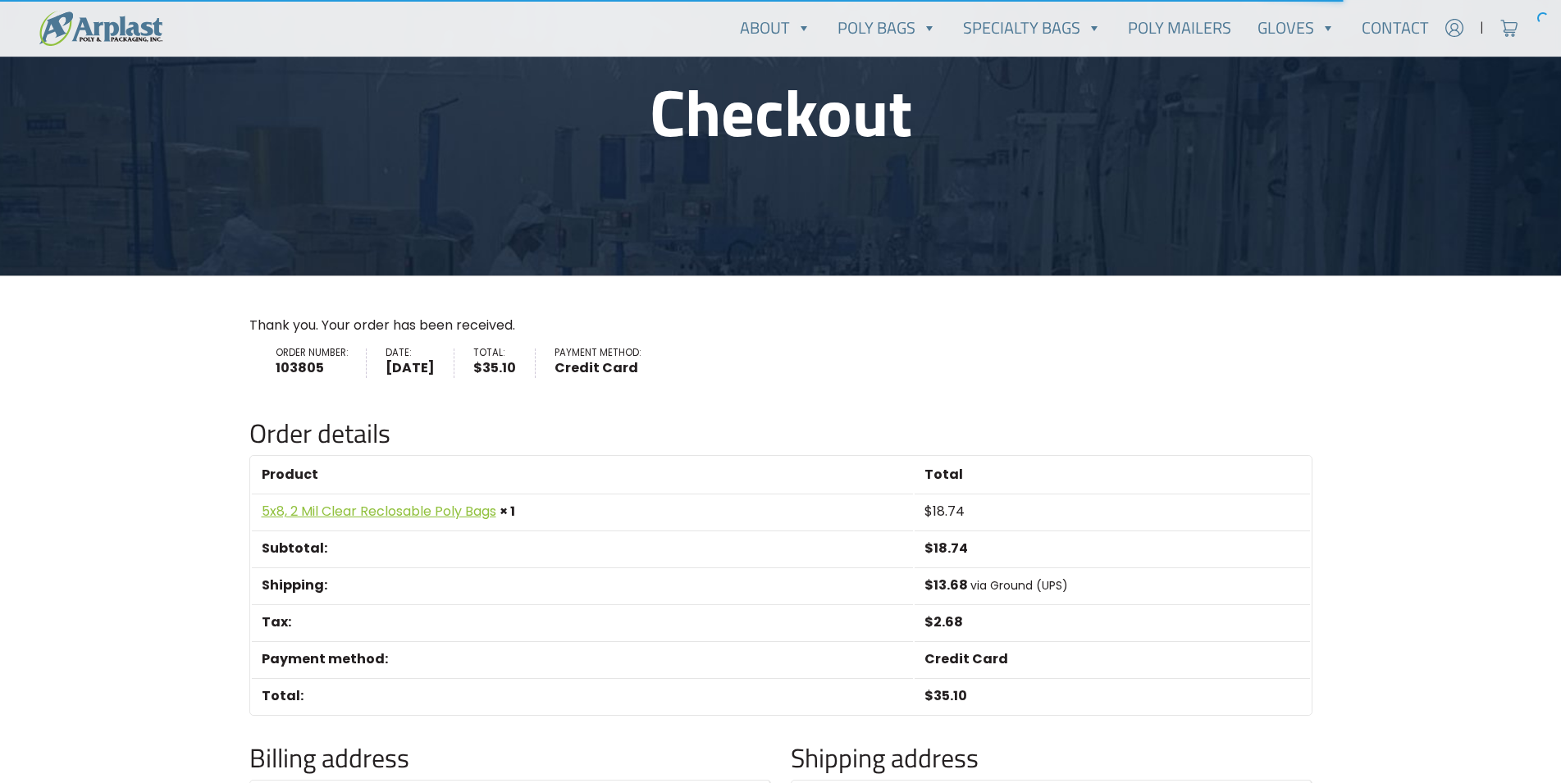
click at [299, 373] on strong "103805" at bounding box center [312, 368] width 72 height 20
copy strong "103805"
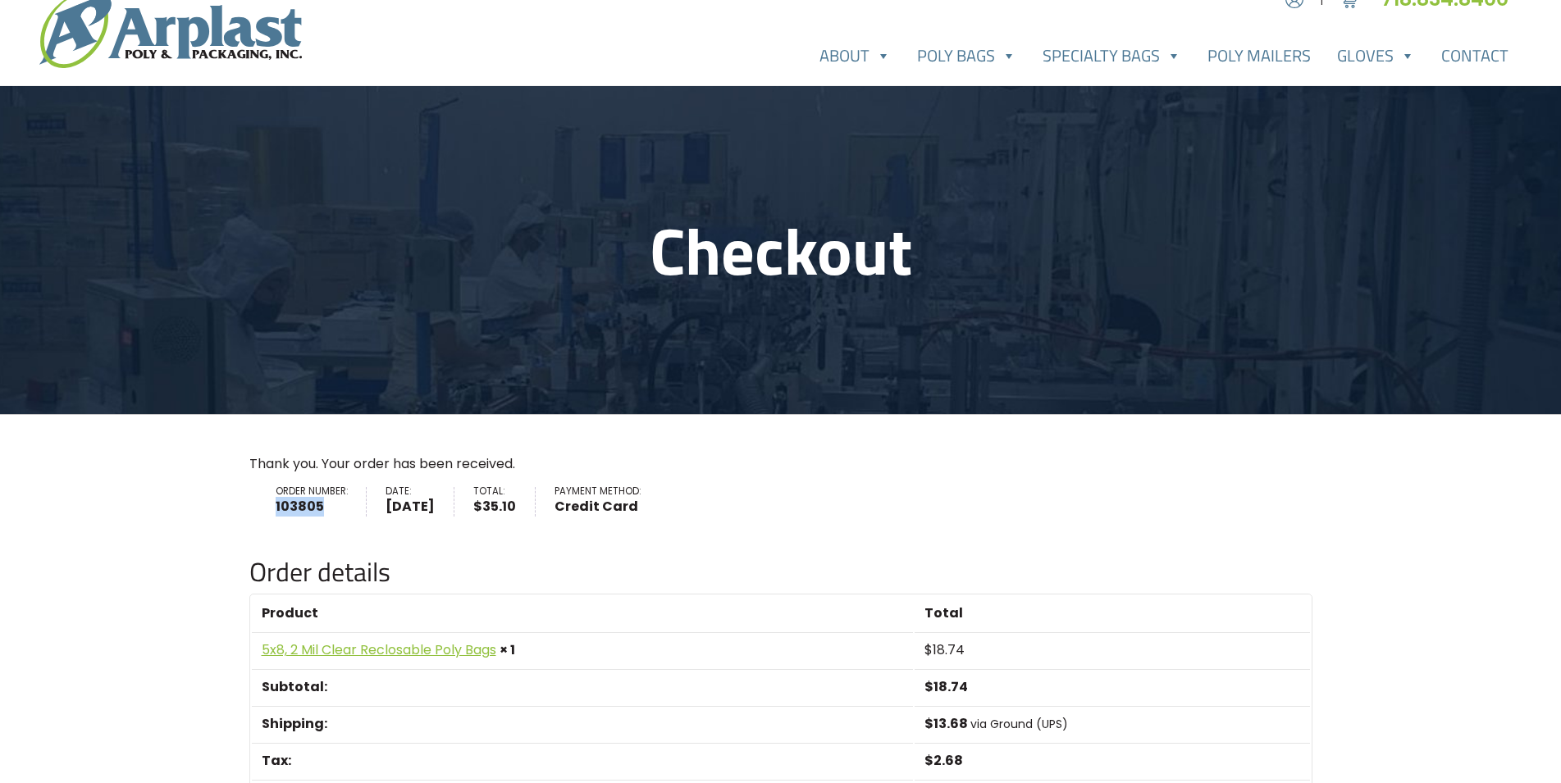
scroll to position [0, 0]
